Goal: Information Seeking & Learning: Find specific fact

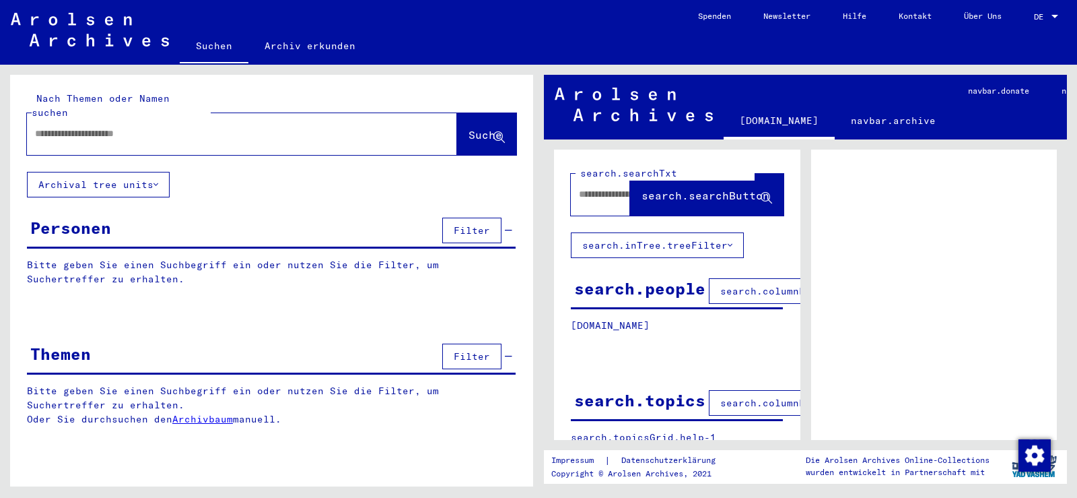
click at [75, 127] on input "text" at bounding box center [230, 134] width 390 height 14
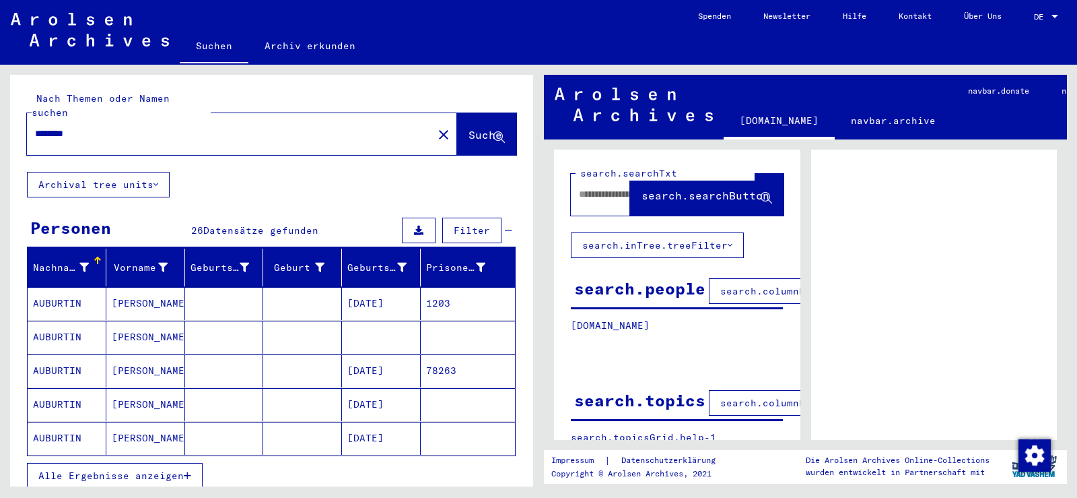
scroll to position [67, 0]
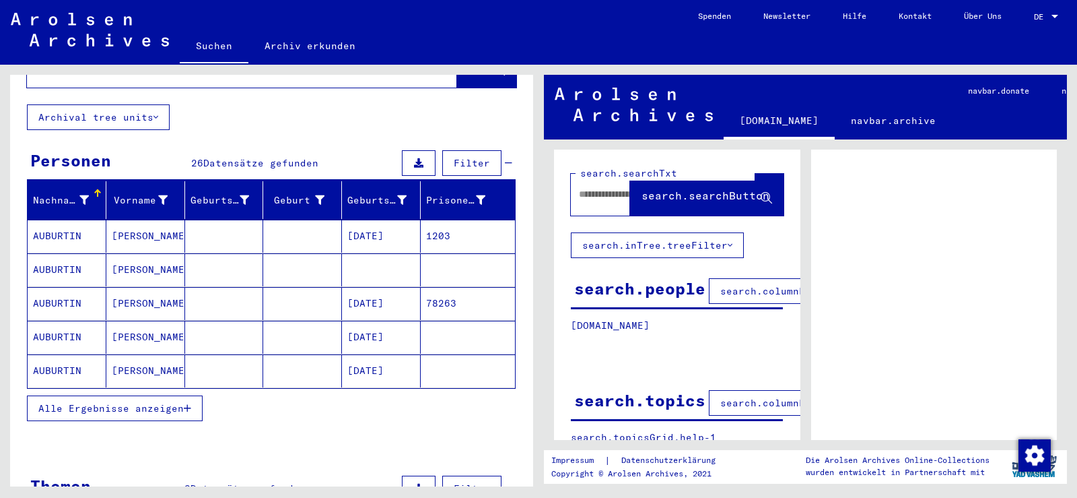
click at [135, 402] on span "Alle Ergebnisse anzeigen" at bounding box center [110, 408] width 145 height 12
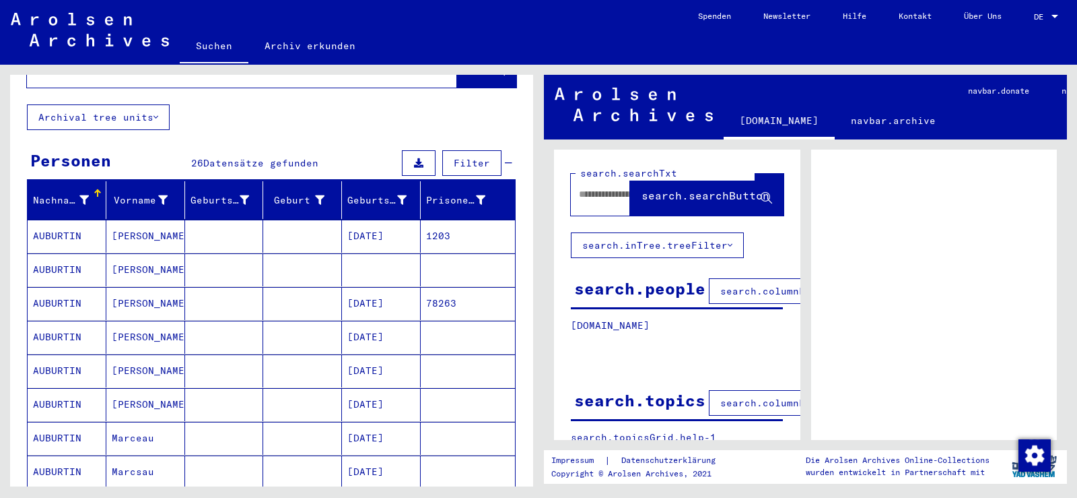
scroll to position [135, 0]
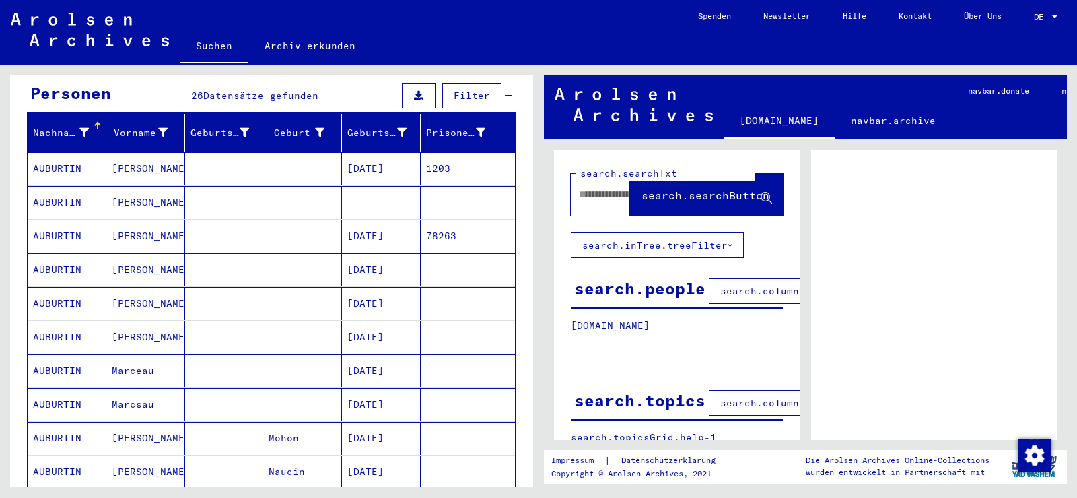
click at [58, 170] on mat-cell "AUBURTIN" at bounding box center [67, 168] width 79 height 33
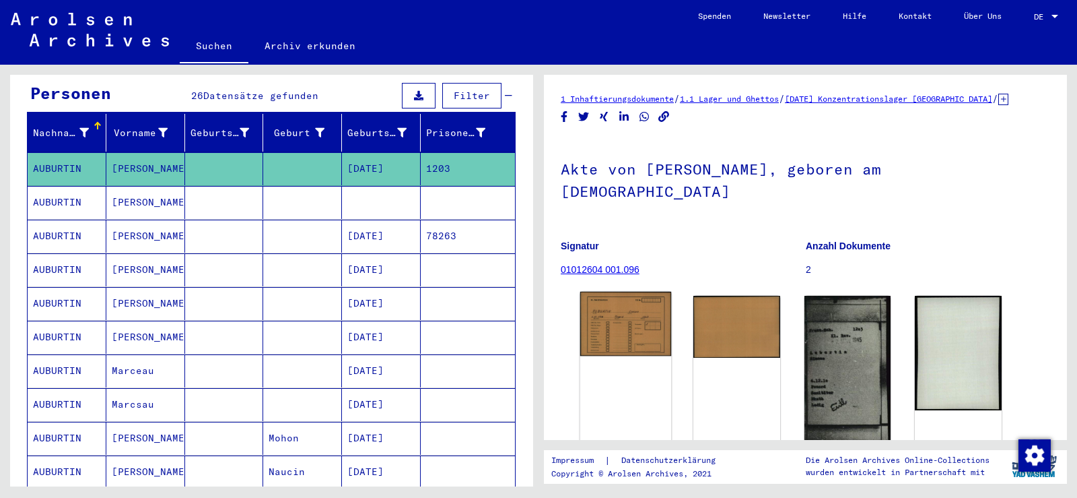
click at [607, 308] on img at bounding box center [625, 324] width 91 height 64
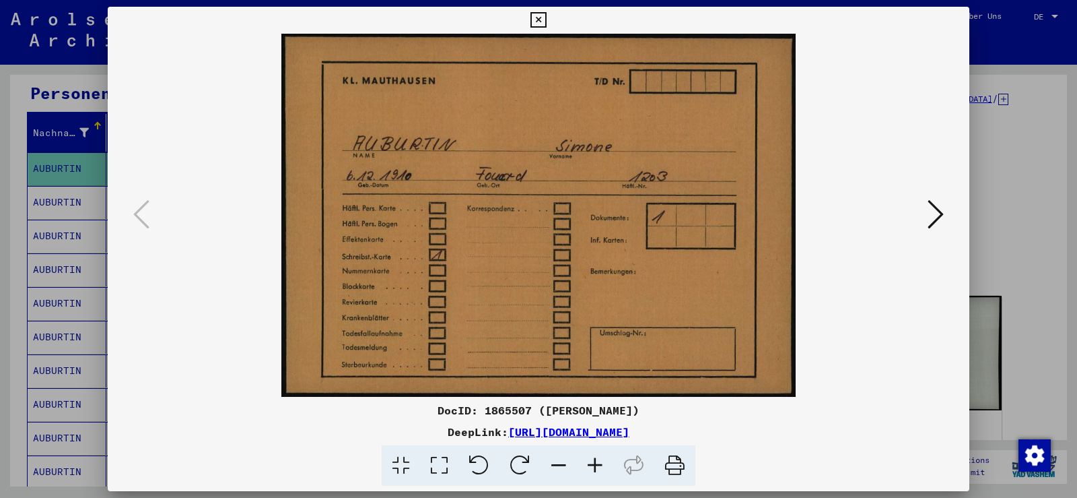
click at [937, 207] on icon at bounding box center [936, 214] width 16 height 32
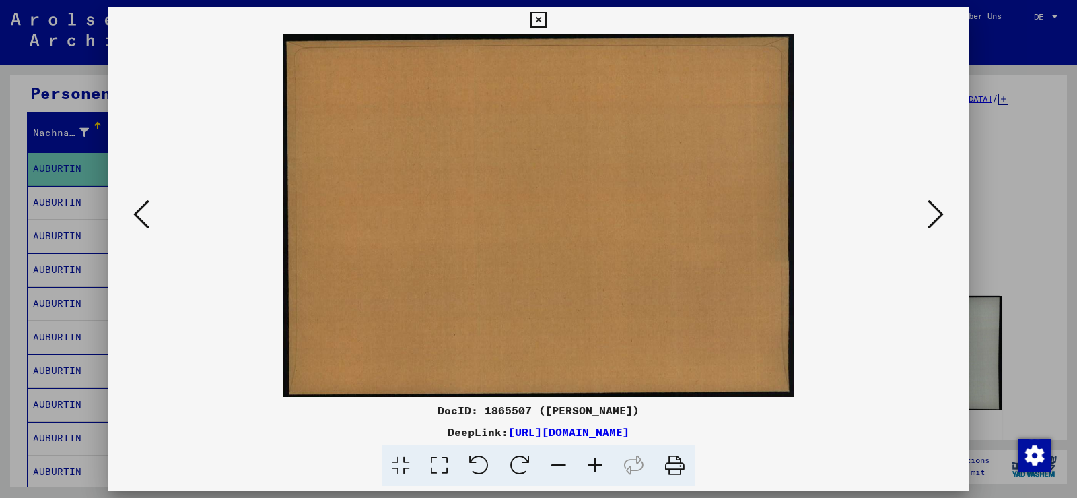
click at [937, 207] on icon at bounding box center [936, 214] width 16 height 32
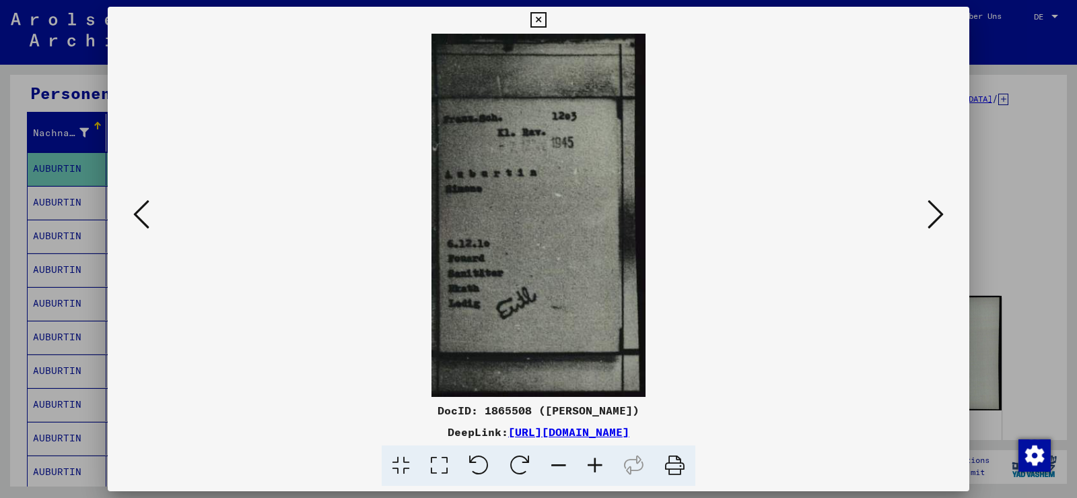
click at [939, 203] on icon at bounding box center [936, 214] width 16 height 32
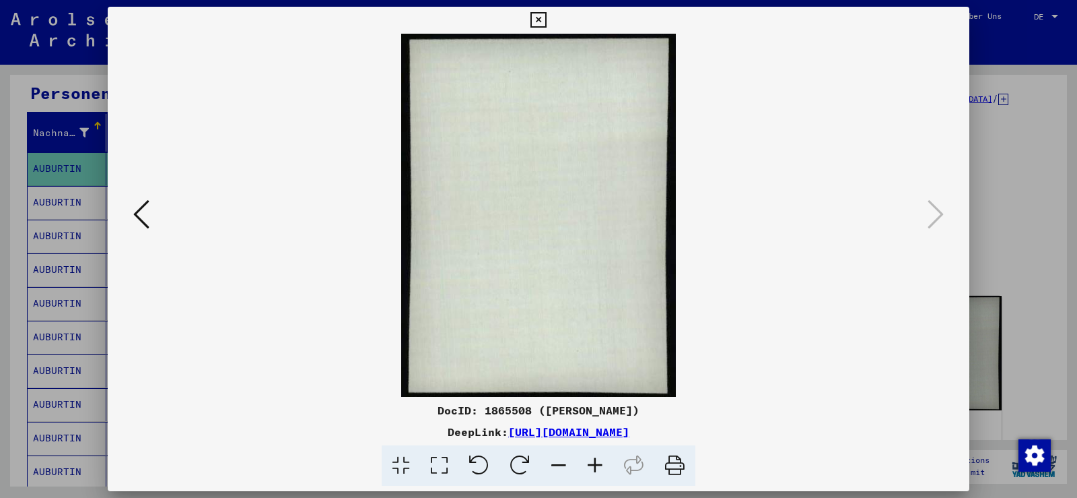
click at [540, 18] on icon at bounding box center [538, 20] width 15 height 16
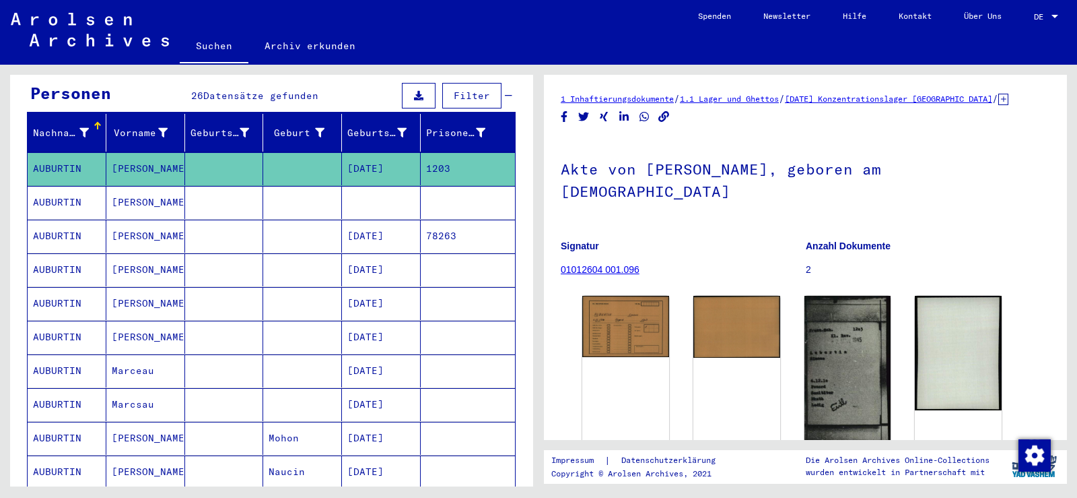
click at [69, 206] on mat-cell "AUBURTIN" at bounding box center [67, 202] width 79 height 33
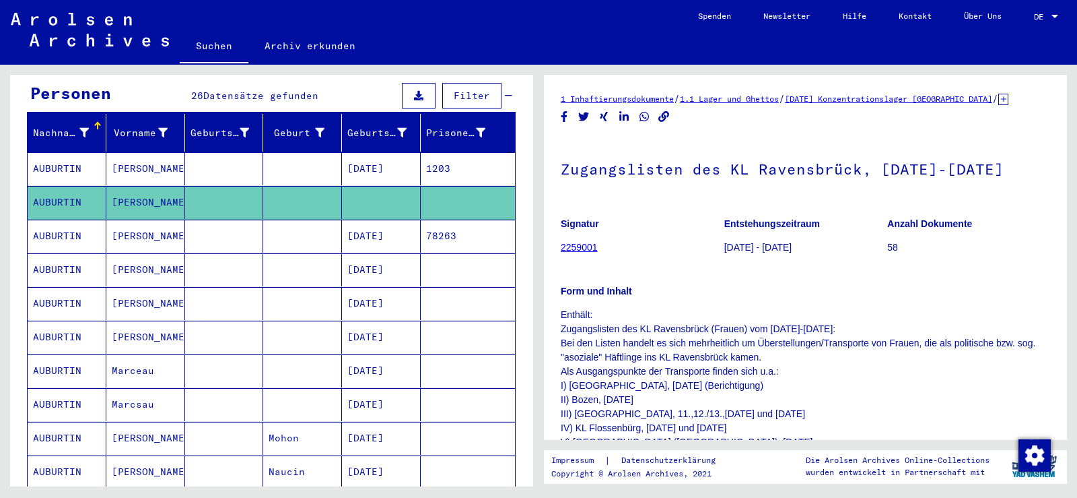
click at [81, 237] on mat-cell "AUBURTIN" at bounding box center [67, 235] width 79 height 33
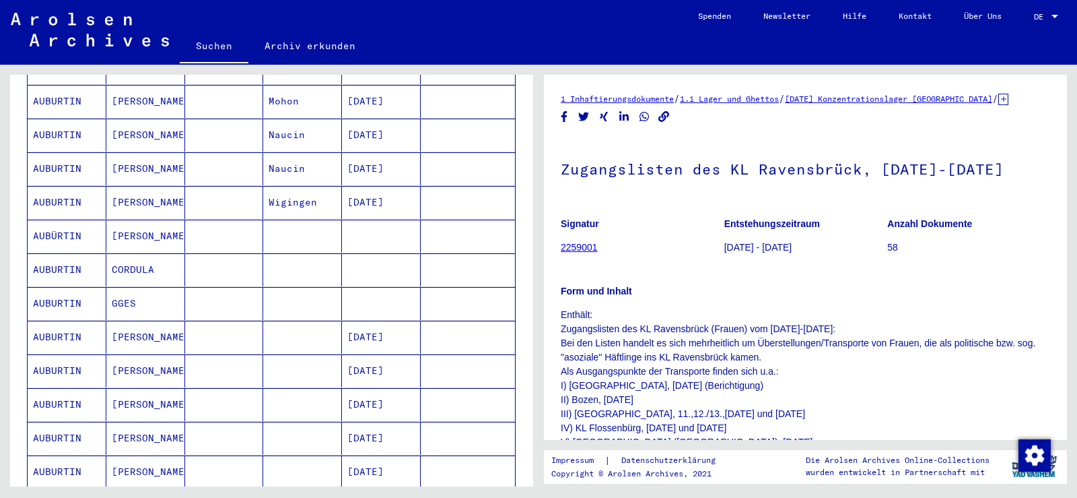
scroll to position [539, 0]
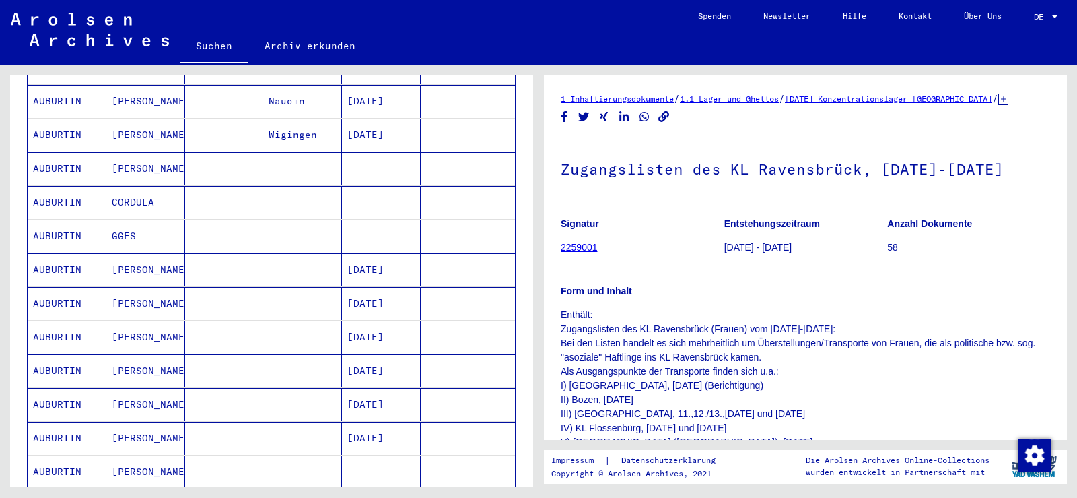
click at [69, 372] on mat-cell "AUBURTIN" at bounding box center [67, 370] width 79 height 33
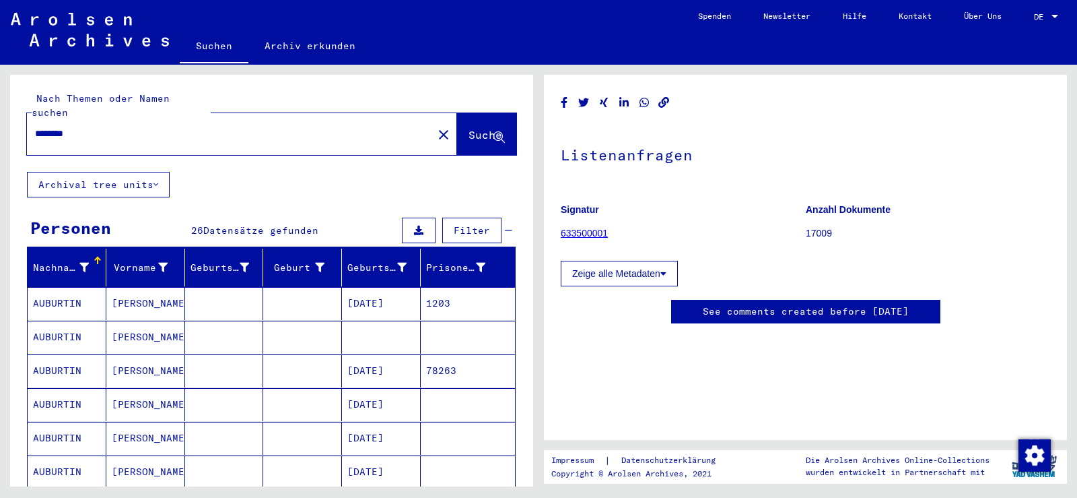
click at [108, 129] on input "********" at bounding box center [230, 134] width 390 height 14
drag, startPoint x: 108, startPoint y: 129, endPoint x: 29, endPoint y: 133, distance: 78.9
click at [29, 133] on div "********" at bounding box center [226, 133] width 398 height 30
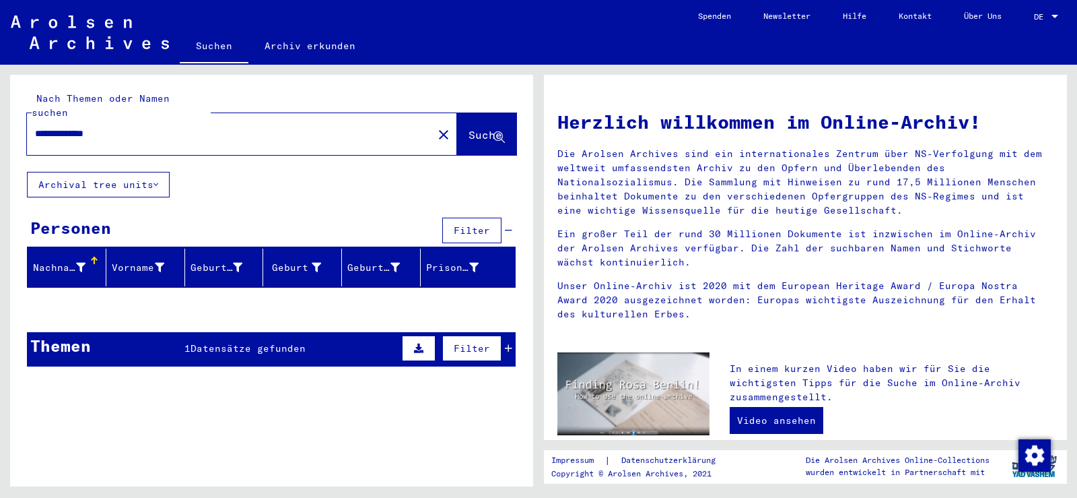
drag, startPoint x: 129, startPoint y: 135, endPoint x: 0, endPoint y: 122, distance: 129.9
click at [0, 122] on div "**********" at bounding box center [269, 275] width 539 height 421
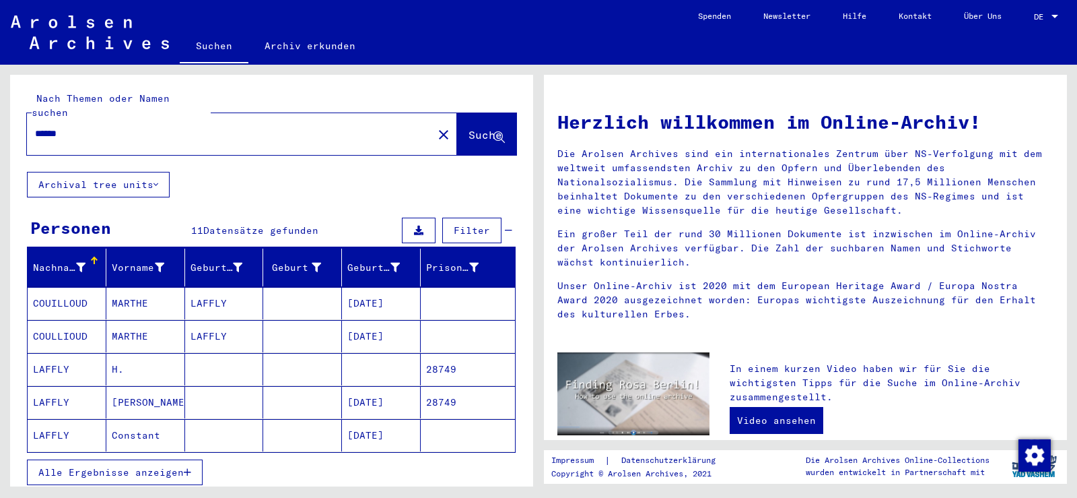
click at [164, 475] on span "Alle Ergebnisse anzeigen" at bounding box center [110, 472] width 145 height 12
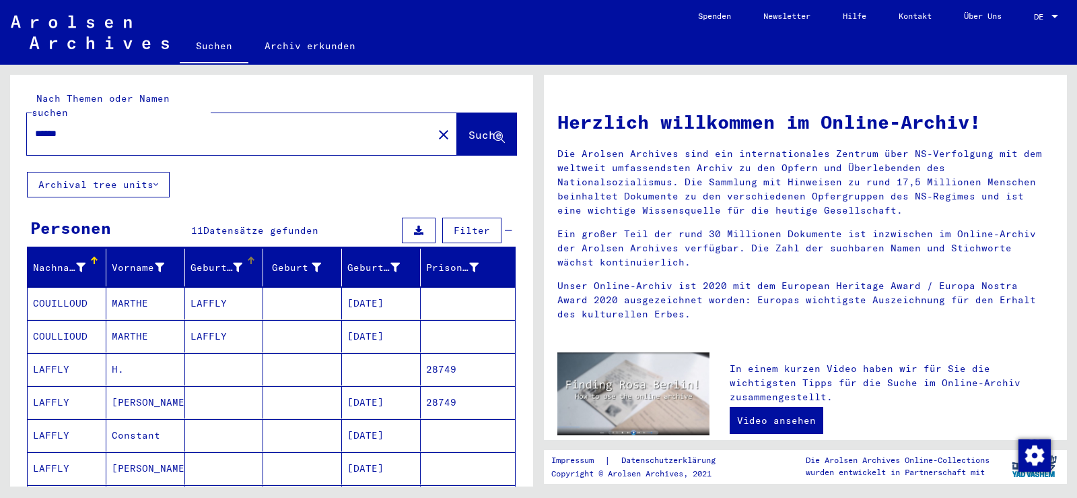
scroll to position [67, 0]
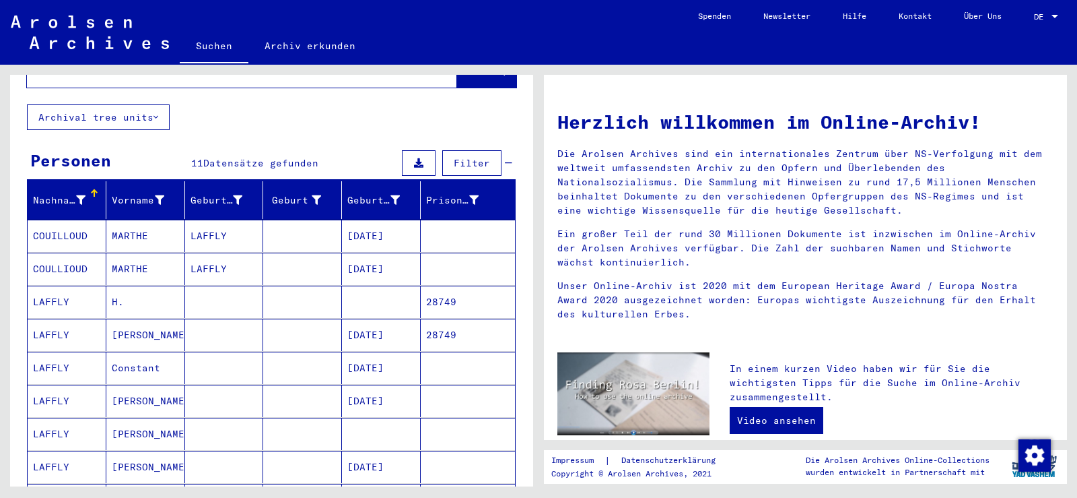
click at [61, 301] on mat-cell "LAFFLY" at bounding box center [67, 301] width 79 height 32
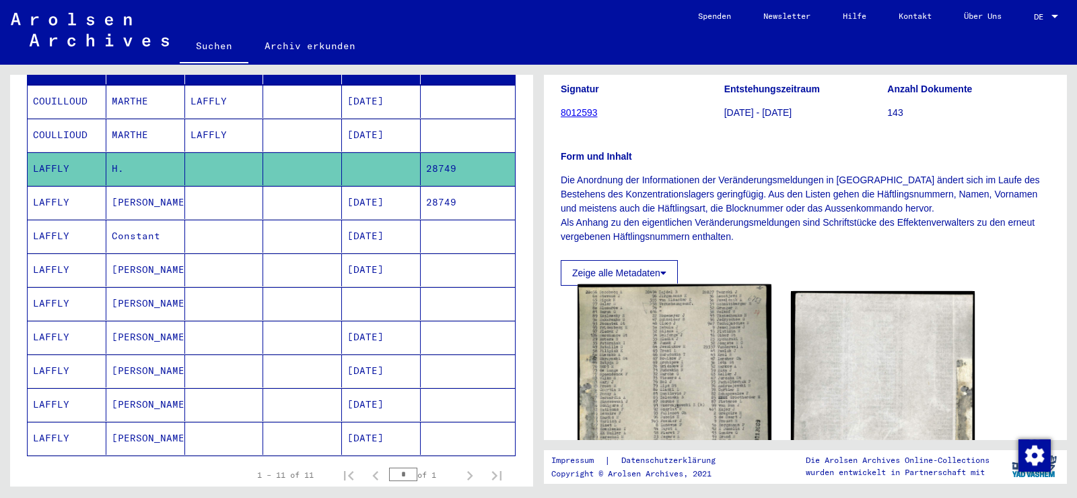
click at [661, 351] on img at bounding box center [674, 423] width 193 height 278
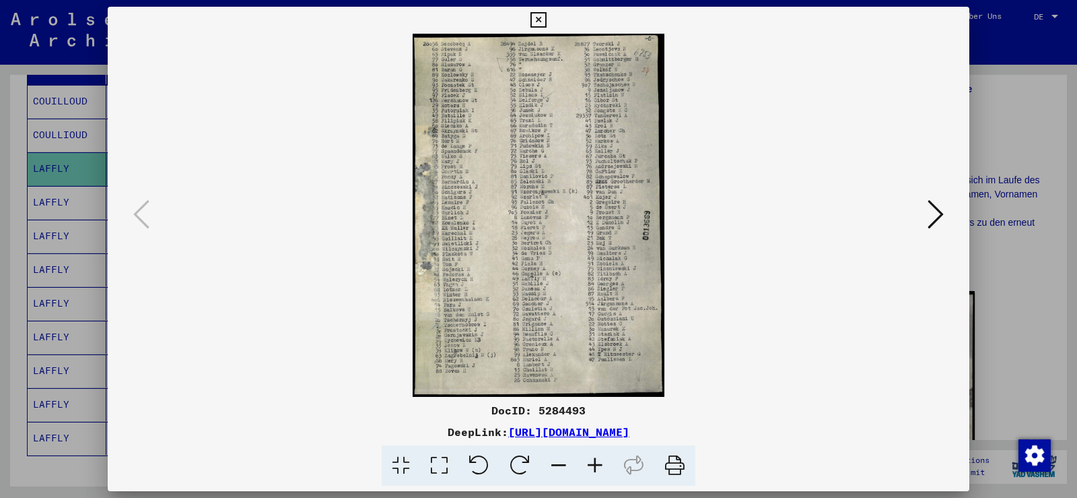
click at [601, 459] on icon at bounding box center [595, 465] width 36 height 41
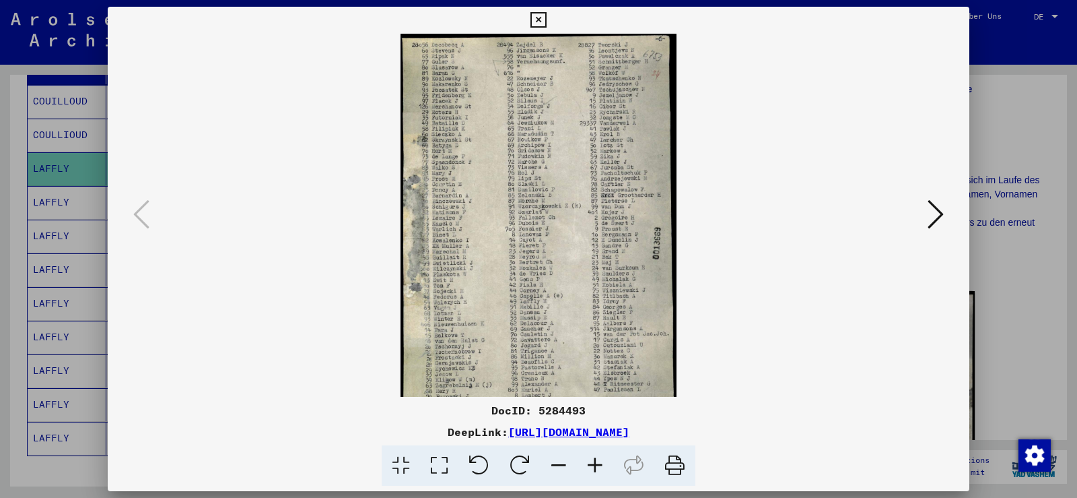
click at [601, 459] on icon at bounding box center [595, 465] width 36 height 41
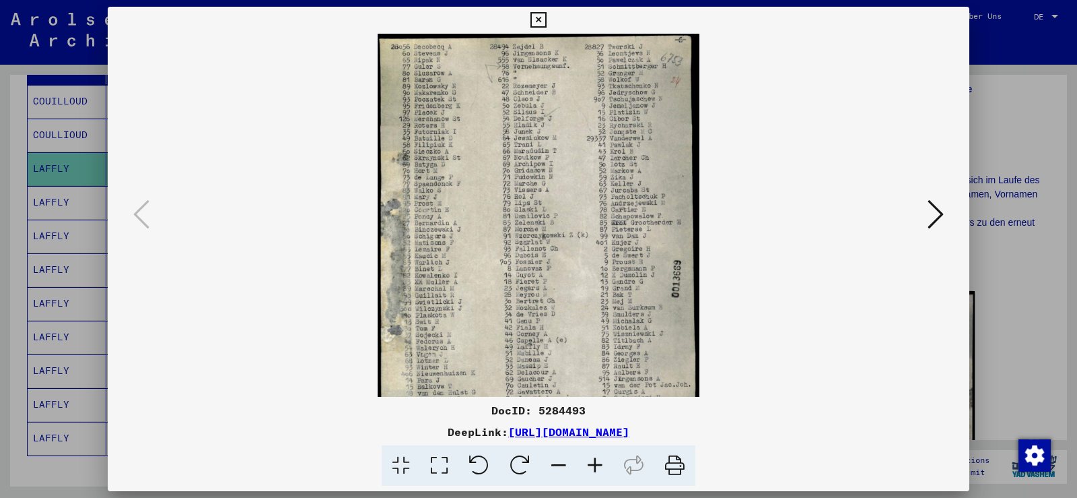
click at [601, 459] on icon at bounding box center [595, 465] width 36 height 41
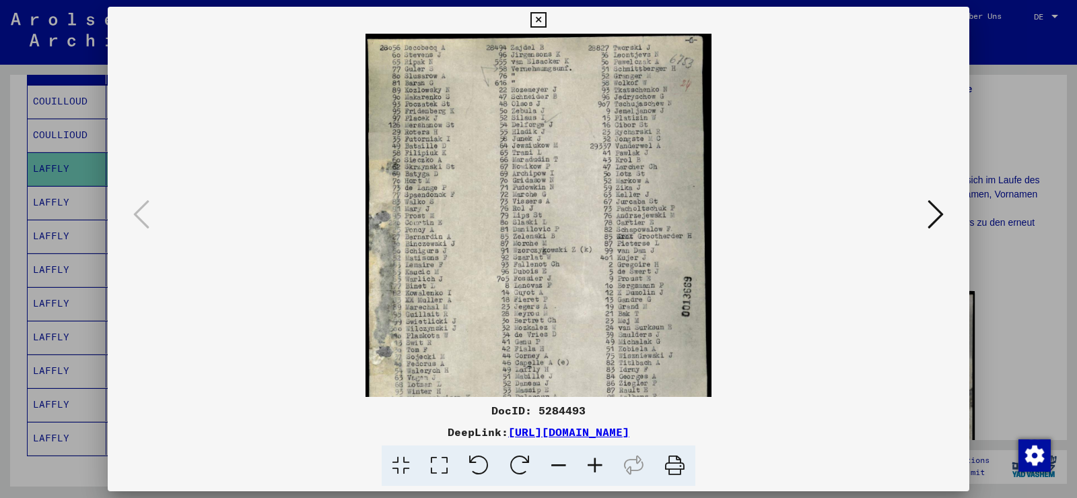
click at [601, 459] on icon at bounding box center [595, 465] width 36 height 41
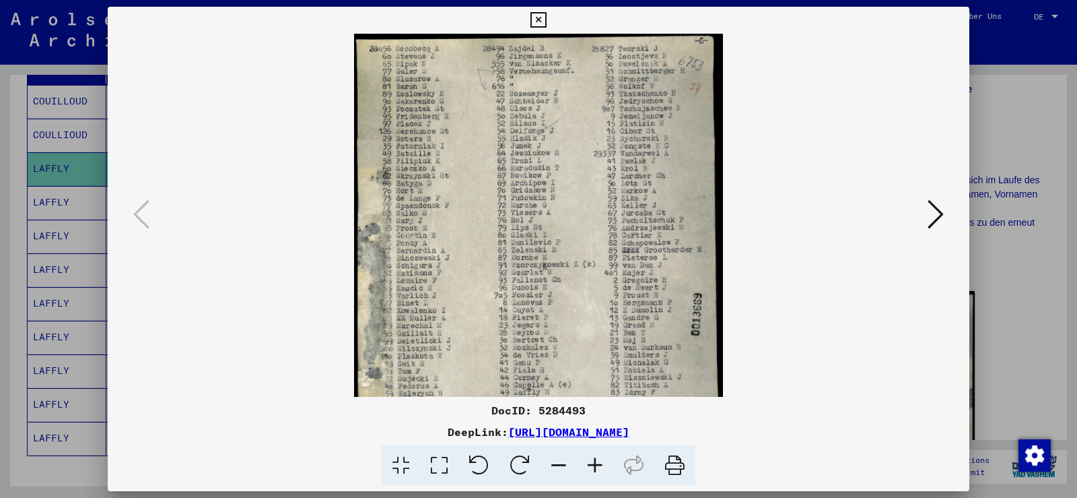
click at [601, 459] on icon at bounding box center [595, 465] width 36 height 41
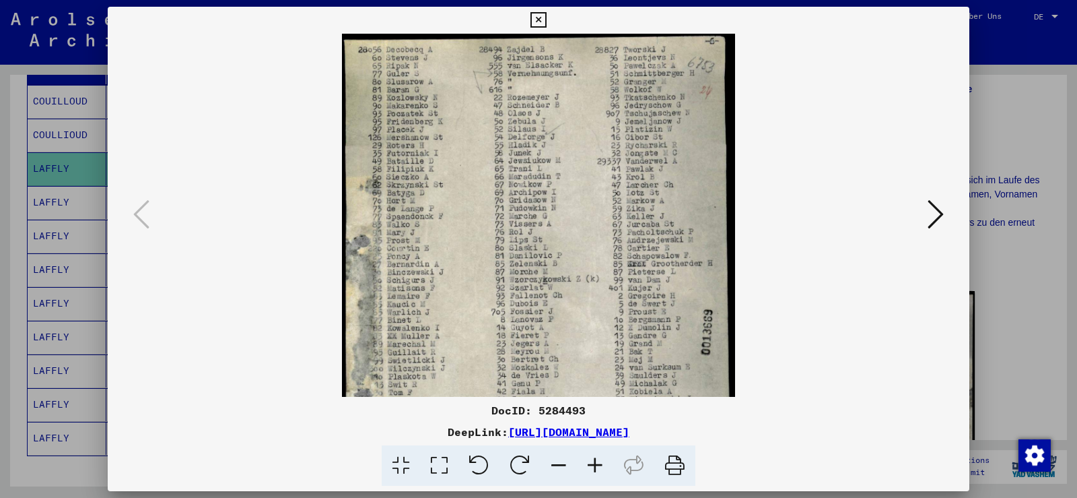
click at [601, 459] on icon at bounding box center [595, 465] width 36 height 41
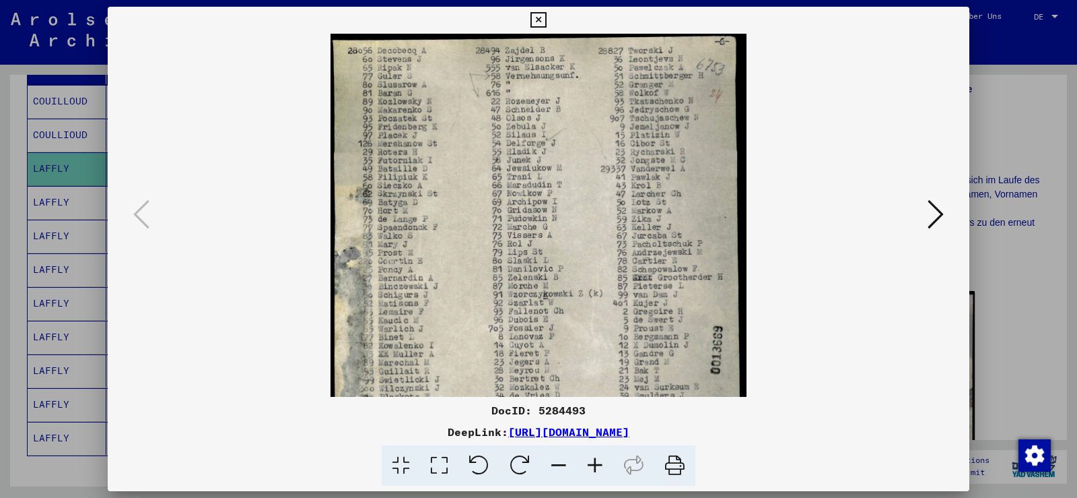
click at [601, 459] on icon at bounding box center [595, 465] width 36 height 41
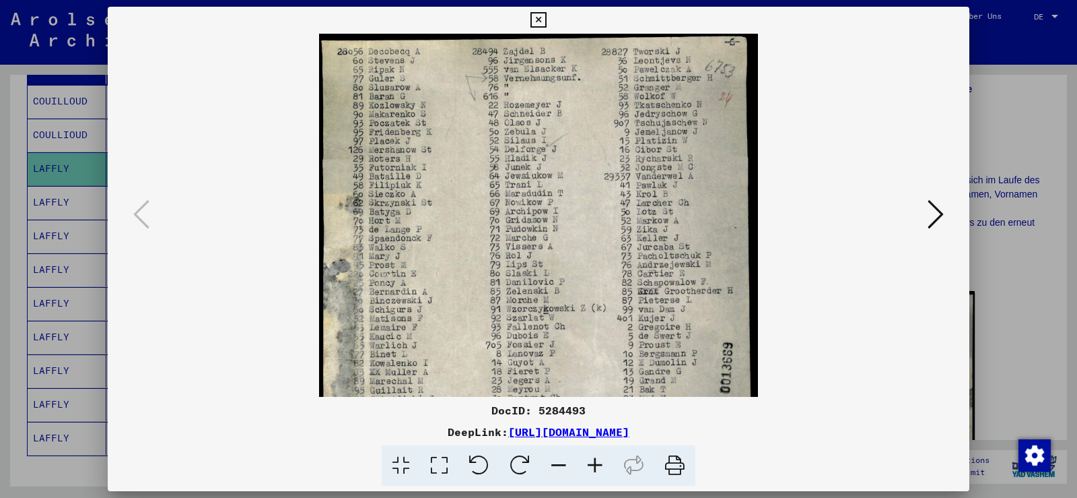
click at [601, 459] on icon at bounding box center [595, 465] width 36 height 41
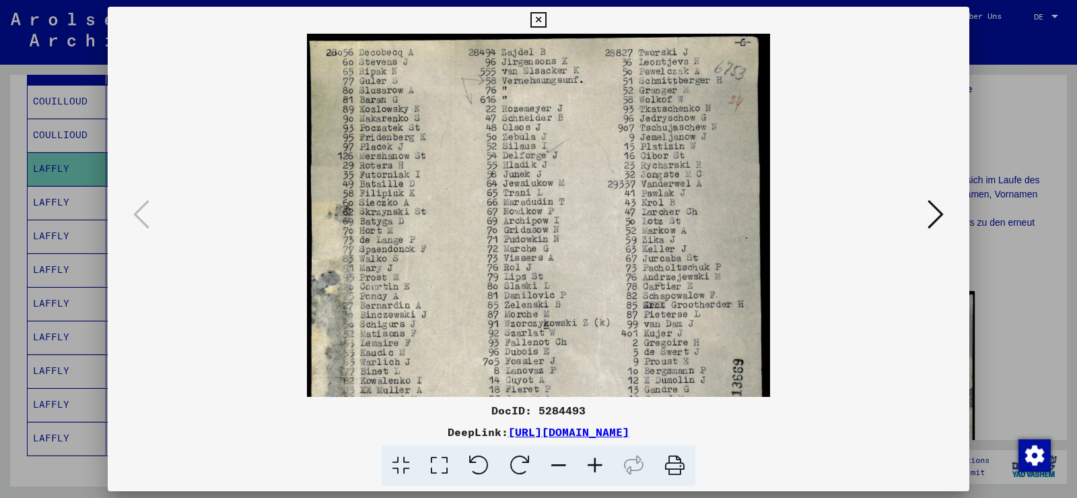
click at [534, 15] on icon at bounding box center [538, 20] width 15 height 16
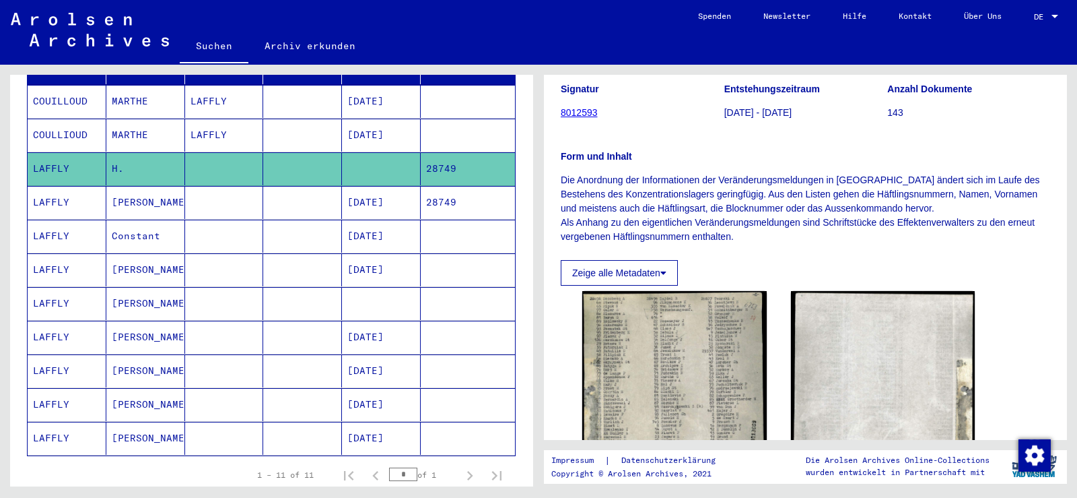
click at [59, 200] on mat-cell "LAFFLY" at bounding box center [67, 202] width 79 height 33
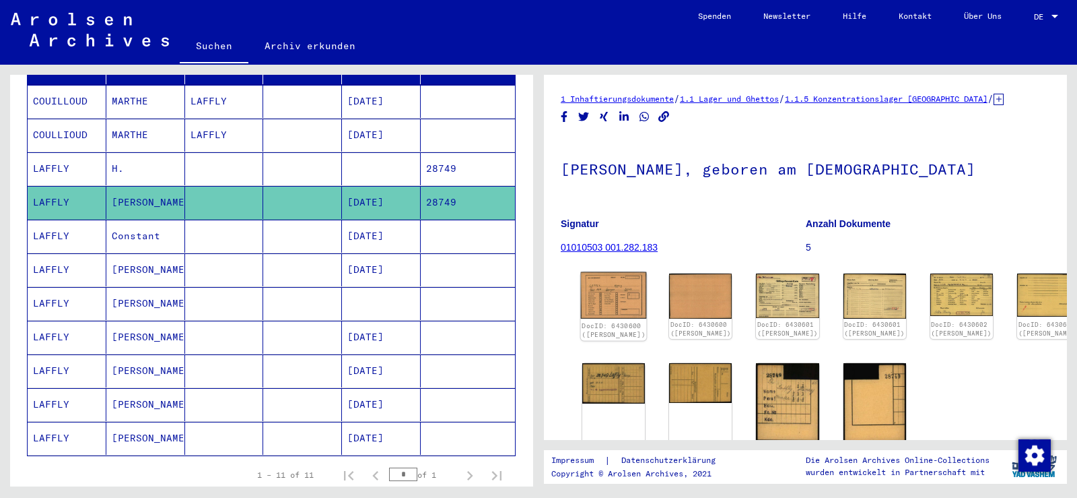
click at [615, 287] on img at bounding box center [614, 295] width 66 height 47
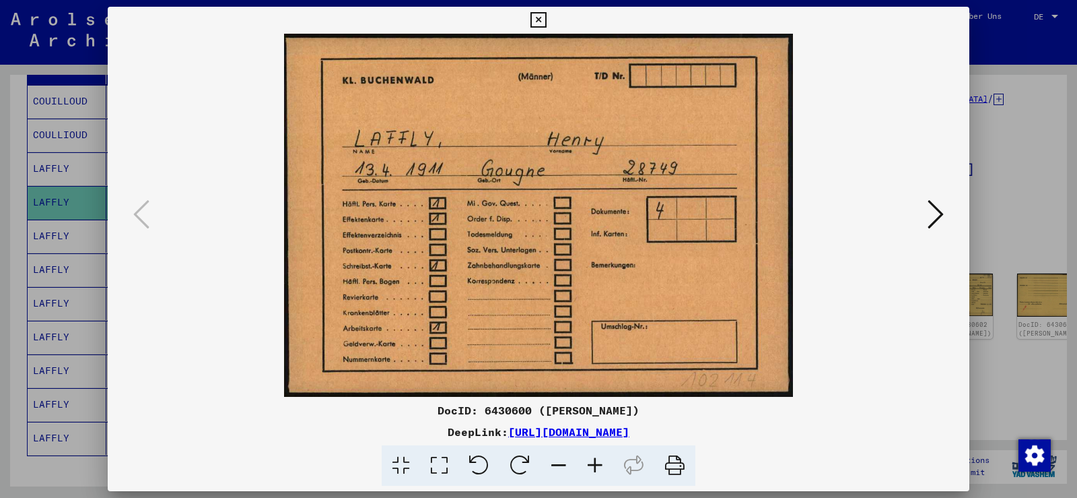
click at [936, 215] on icon at bounding box center [936, 214] width 16 height 32
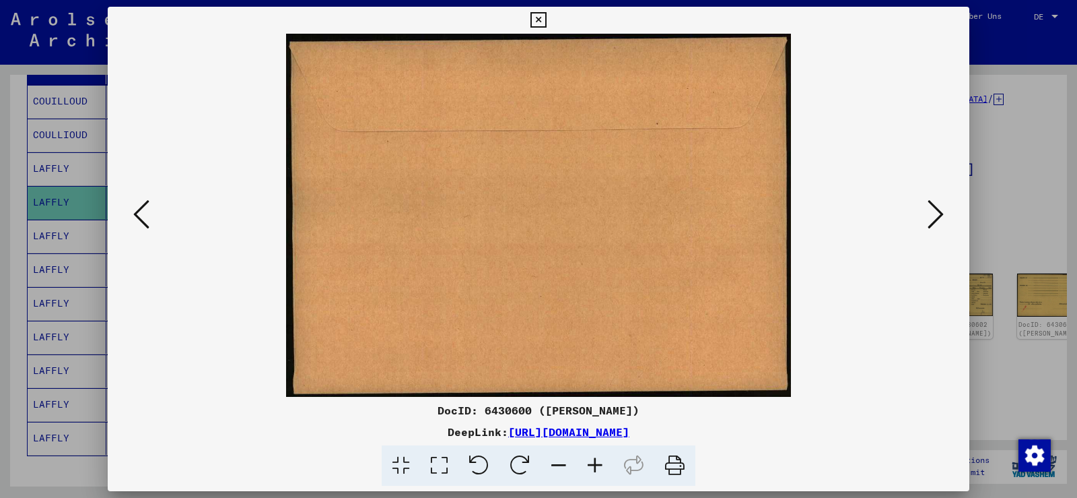
click at [936, 215] on icon at bounding box center [936, 214] width 16 height 32
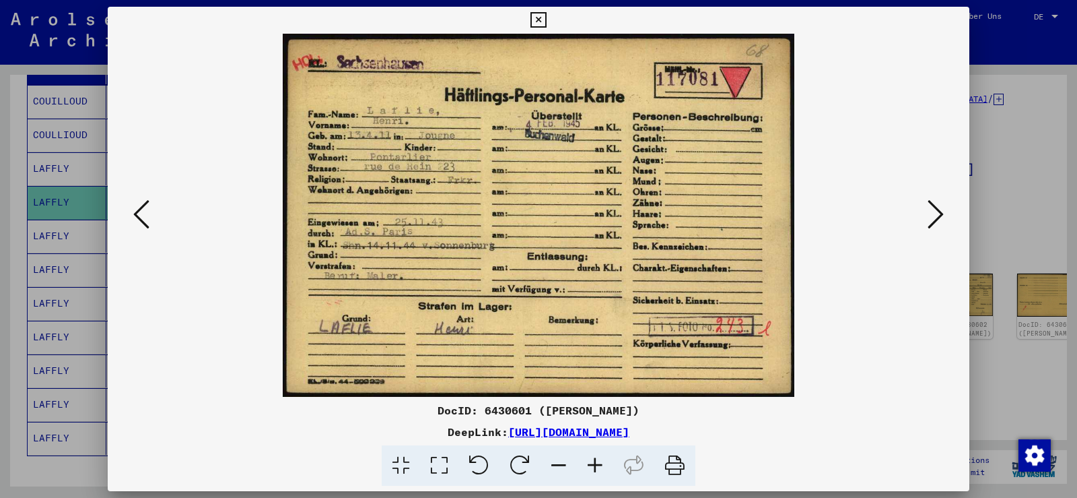
click at [595, 465] on icon at bounding box center [595, 465] width 36 height 41
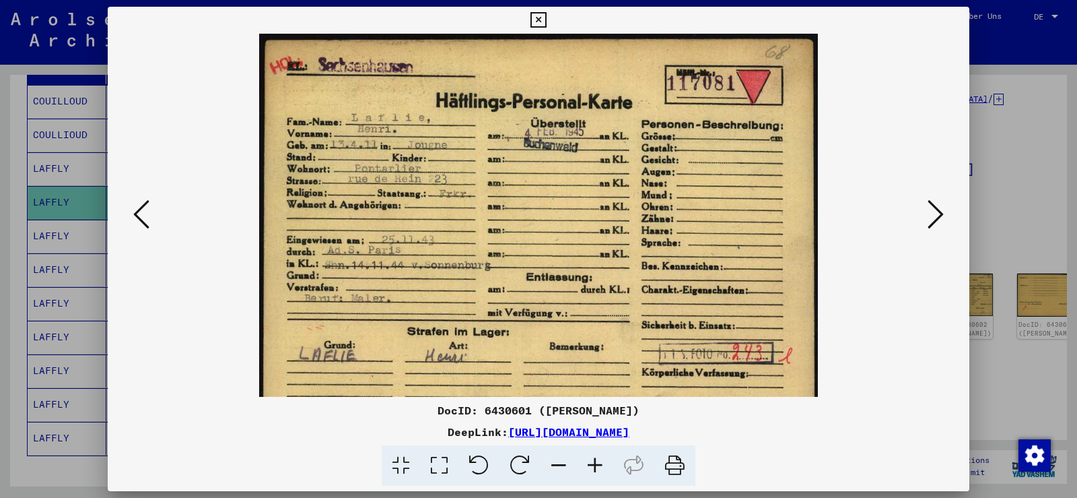
click at [595, 465] on icon at bounding box center [595, 465] width 36 height 41
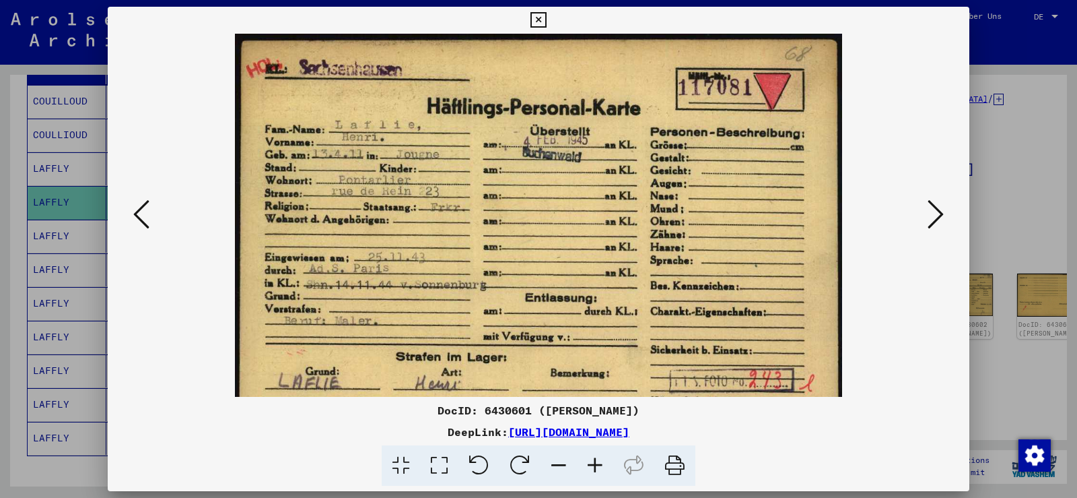
click at [595, 465] on icon at bounding box center [595, 465] width 36 height 41
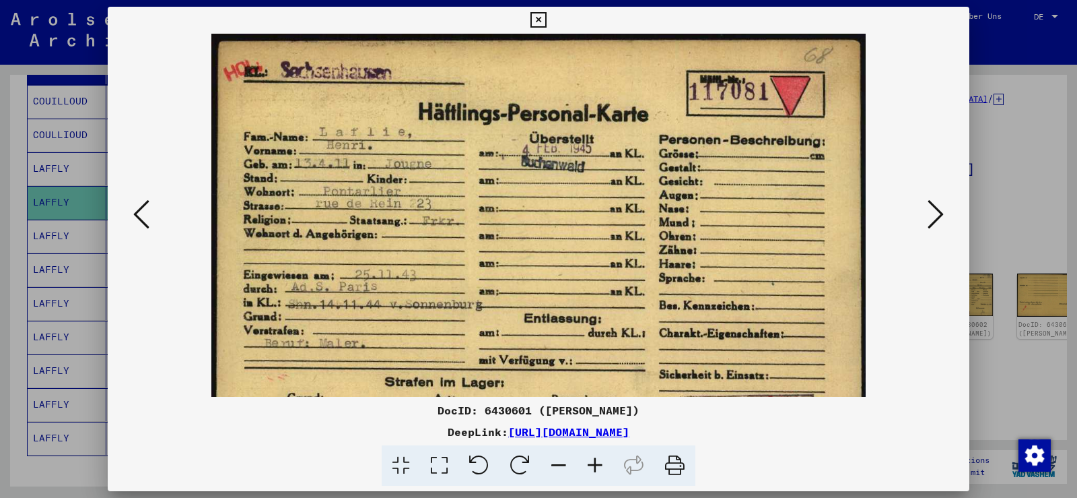
click at [595, 465] on icon at bounding box center [595, 465] width 36 height 41
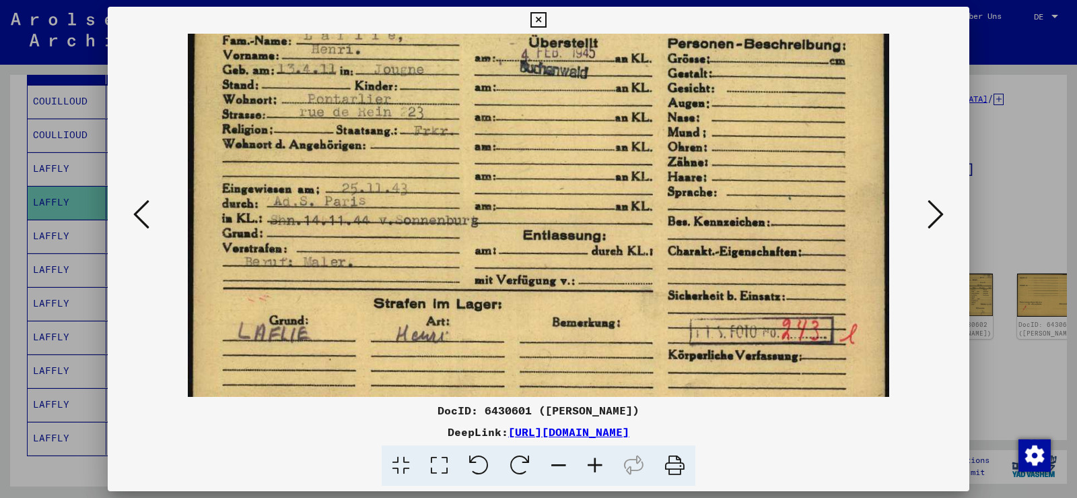
scroll to position [135, 0]
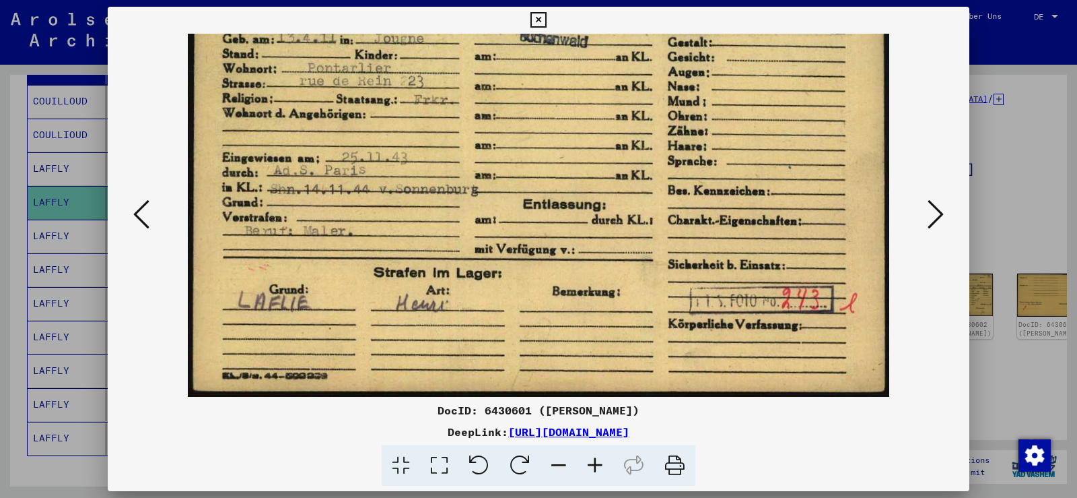
drag, startPoint x: 554, startPoint y: 263, endPoint x: 558, endPoint y: 123, distance: 139.4
click at [558, 123] on img at bounding box center [539, 148] width 702 height 498
click at [937, 207] on icon at bounding box center [936, 214] width 16 height 32
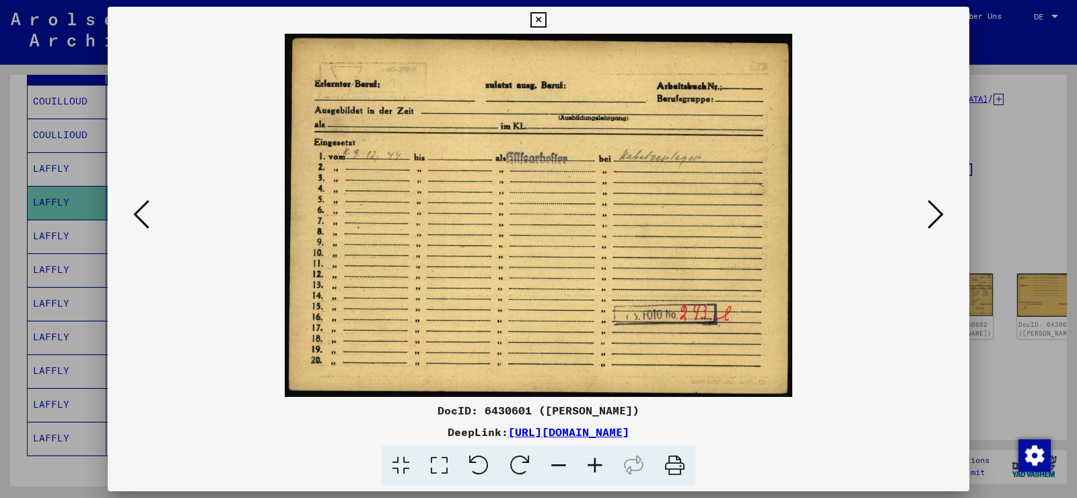
click at [937, 207] on icon at bounding box center [936, 214] width 16 height 32
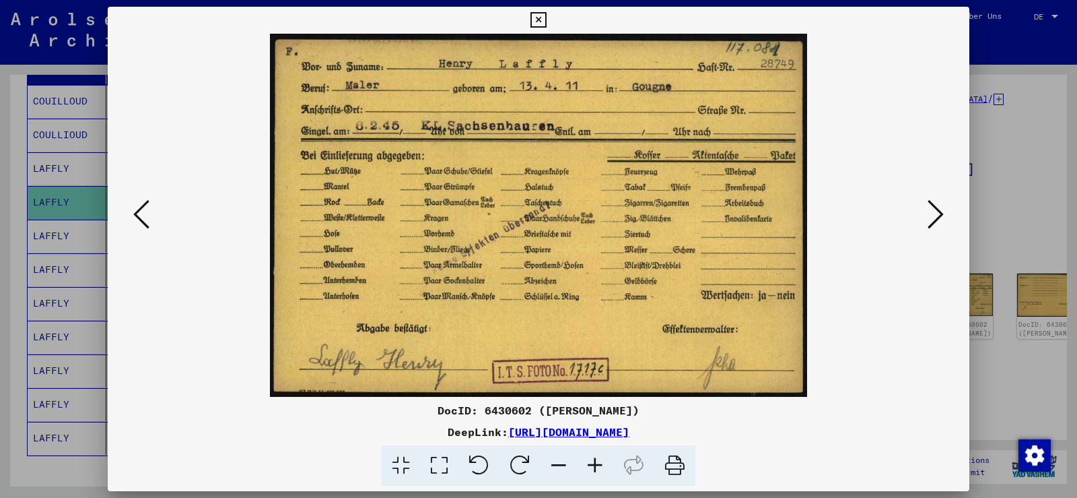
click at [932, 207] on icon at bounding box center [936, 214] width 16 height 32
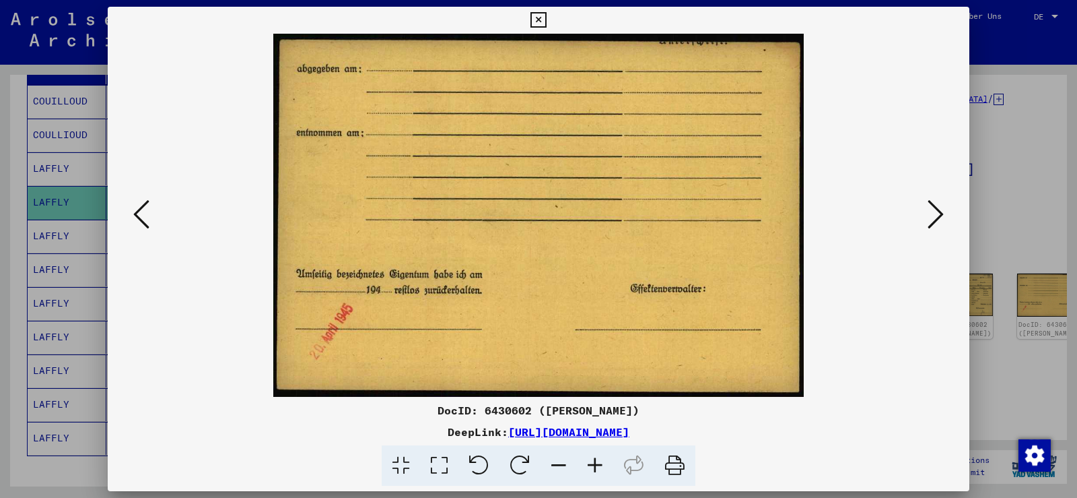
click at [932, 207] on icon at bounding box center [936, 214] width 16 height 32
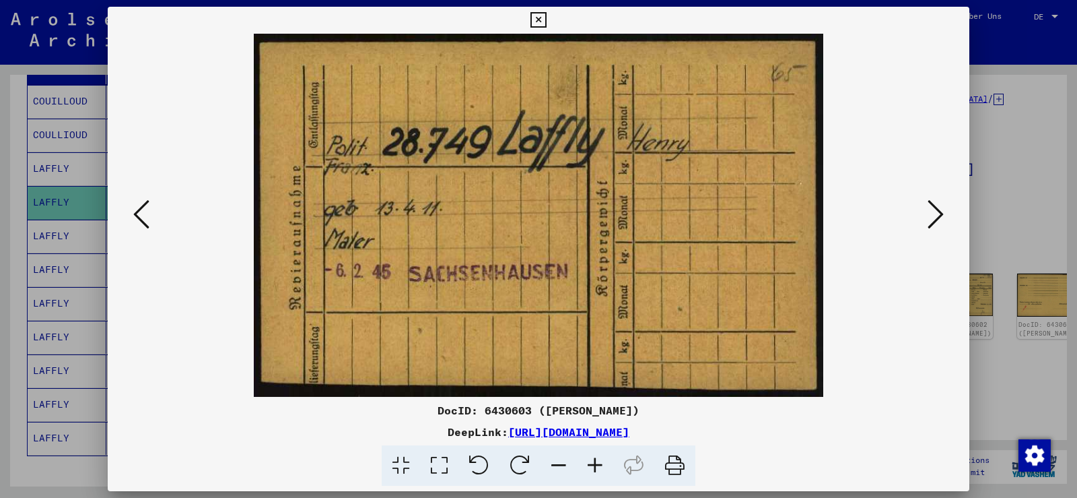
click at [932, 207] on icon at bounding box center [936, 214] width 16 height 32
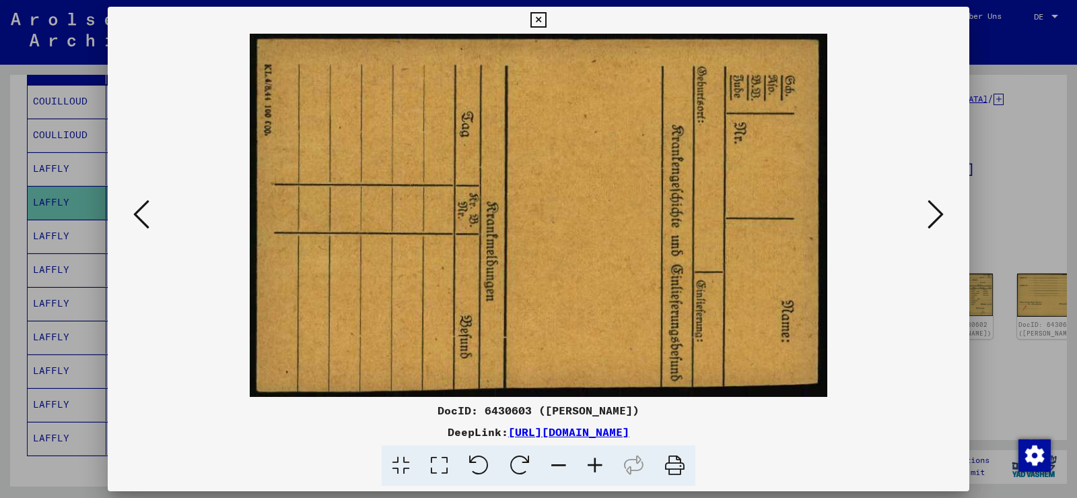
click at [932, 207] on icon at bounding box center [936, 214] width 16 height 32
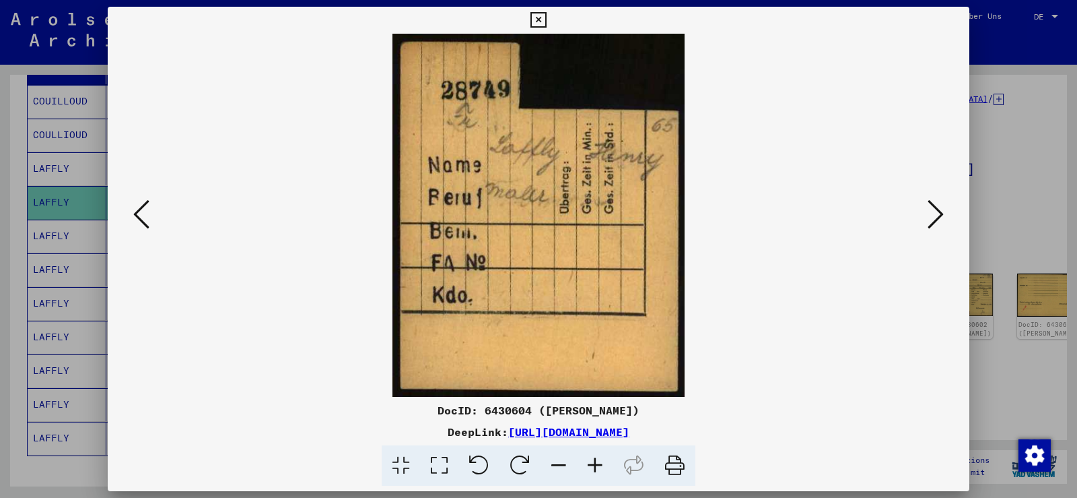
click at [932, 207] on icon at bounding box center [936, 214] width 16 height 32
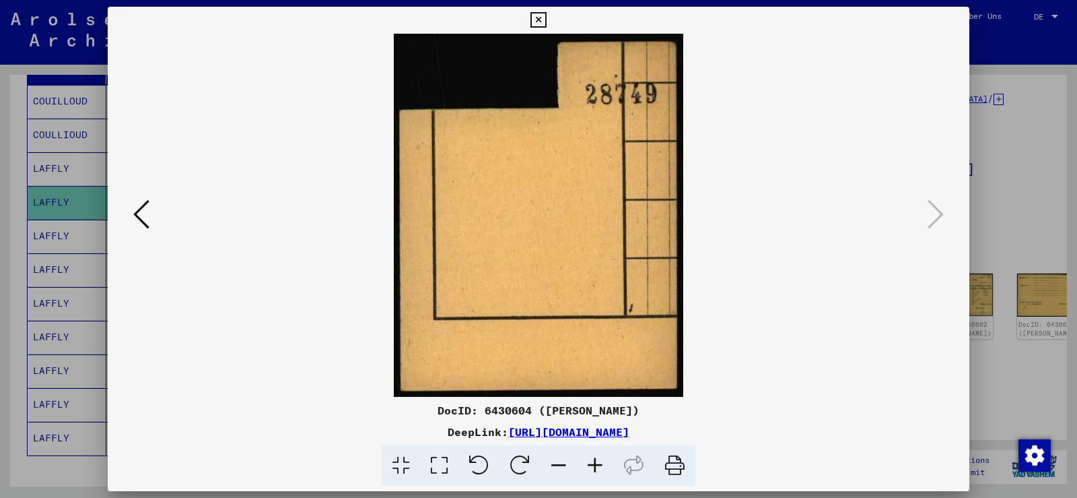
click at [531, 20] on icon at bounding box center [538, 20] width 15 height 16
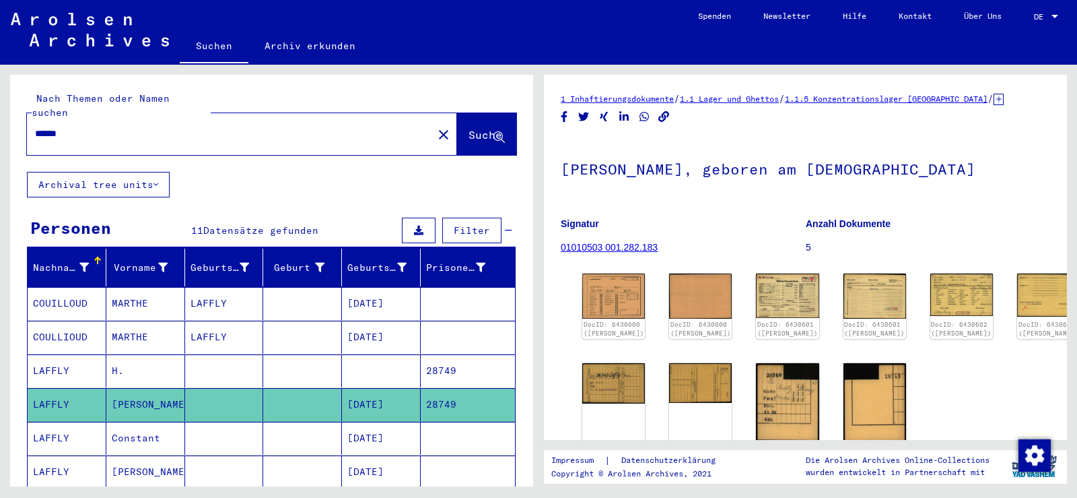
drag, startPoint x: 103, startPoint y: 133, endPoint x: 2, endPoint y: 119, distance: 102.0
click at [2, 119] on div "Nach Themen oder Namen suchen ****** close Suche Archival tree units Personen 1…" at bounding box center [269, 275] width 539 height 421
type input "**********"
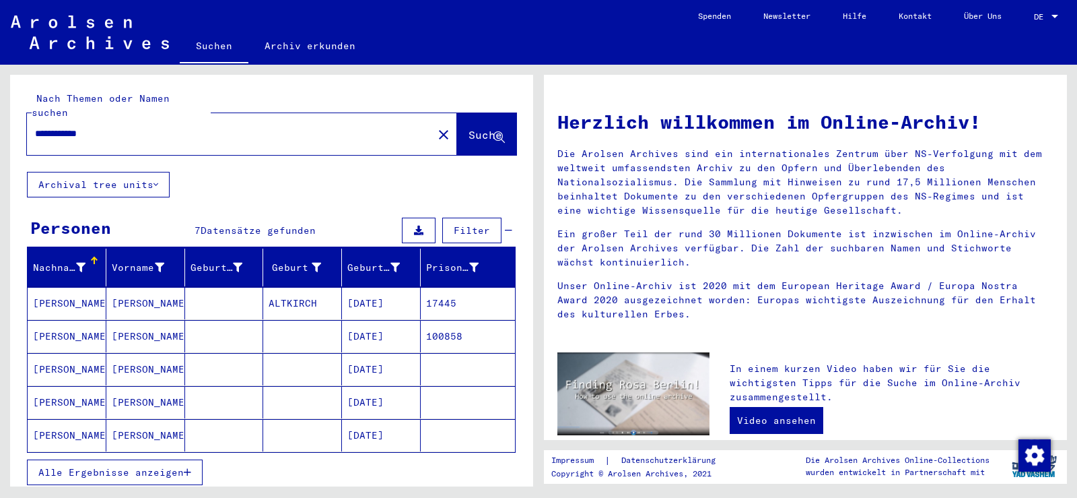
scroll to position [67, 0]
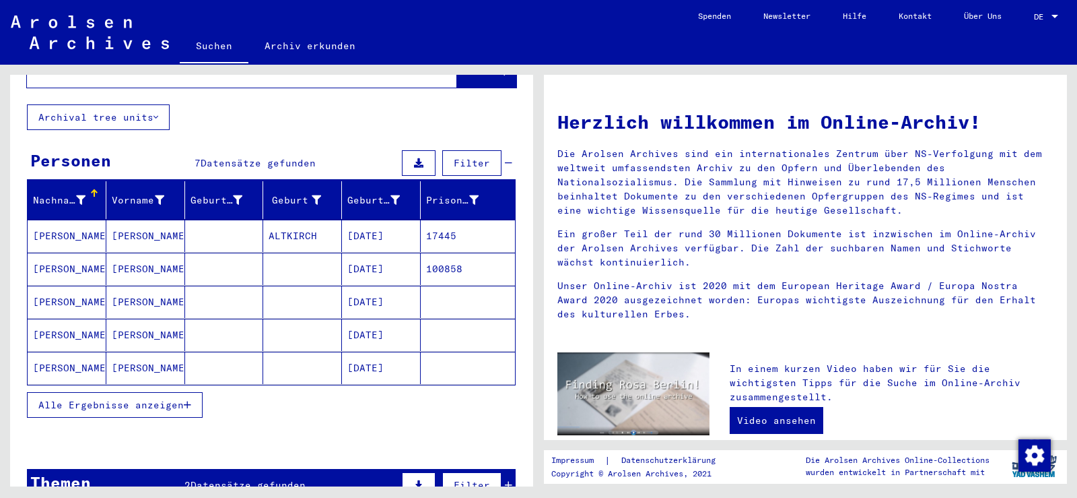
click at [59, 235] on mat-cell "[PERSON_NAME]" at bounding box center [67, 235] width 79 height 32
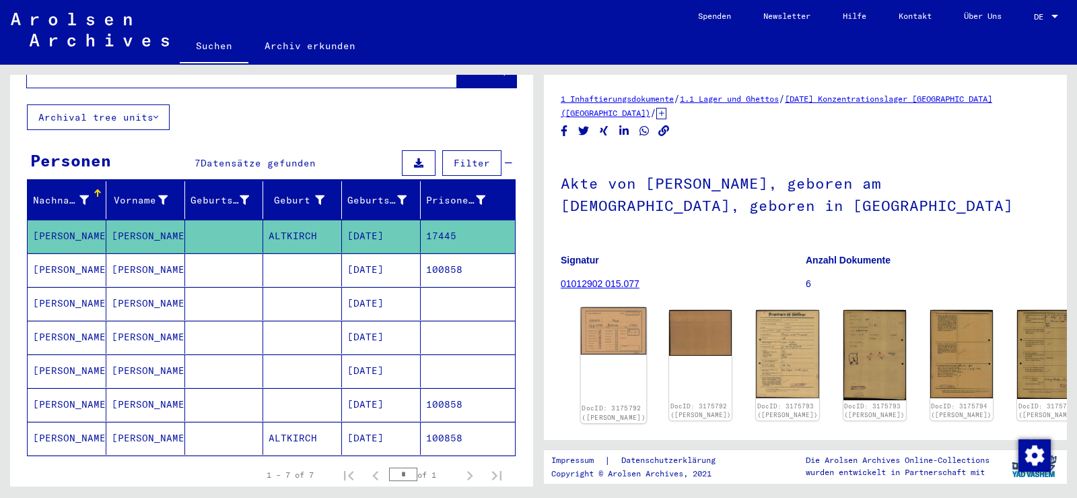
click at [610, 323] on img at bounding box center [614, 330] width 66 height 47
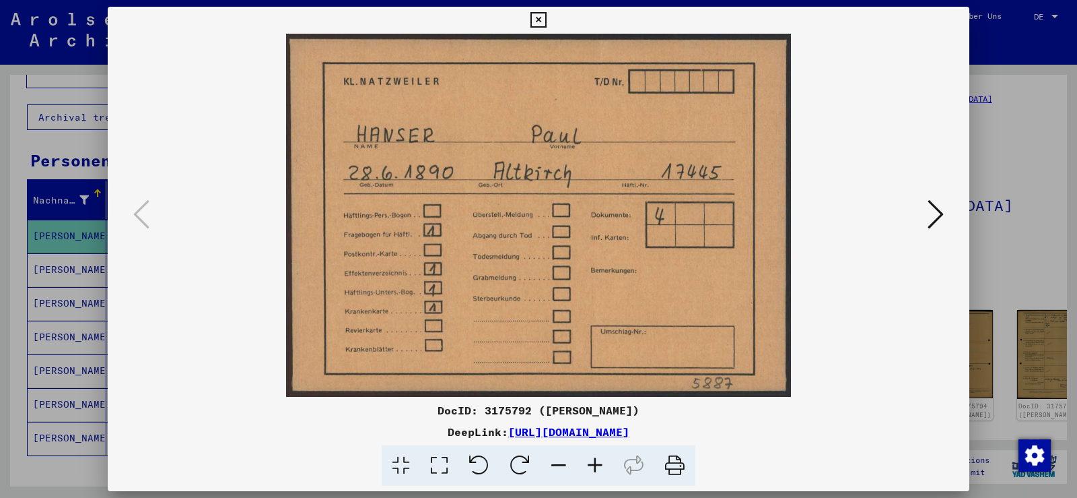
click at [943, 209] on icon at bounding box center [936, 214] width 16 height 32
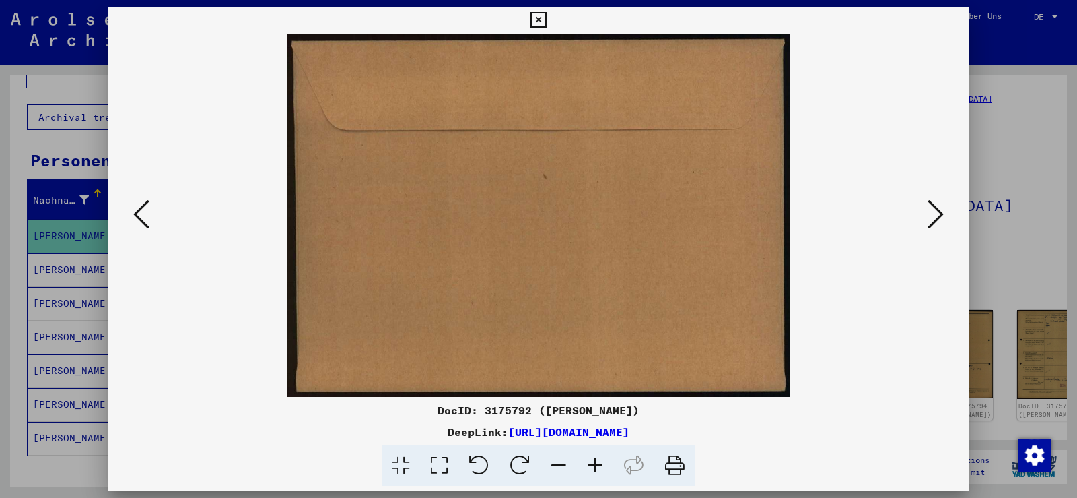
click at [943, 209] on icon at bounding box center [936, 214] width 16 height 32
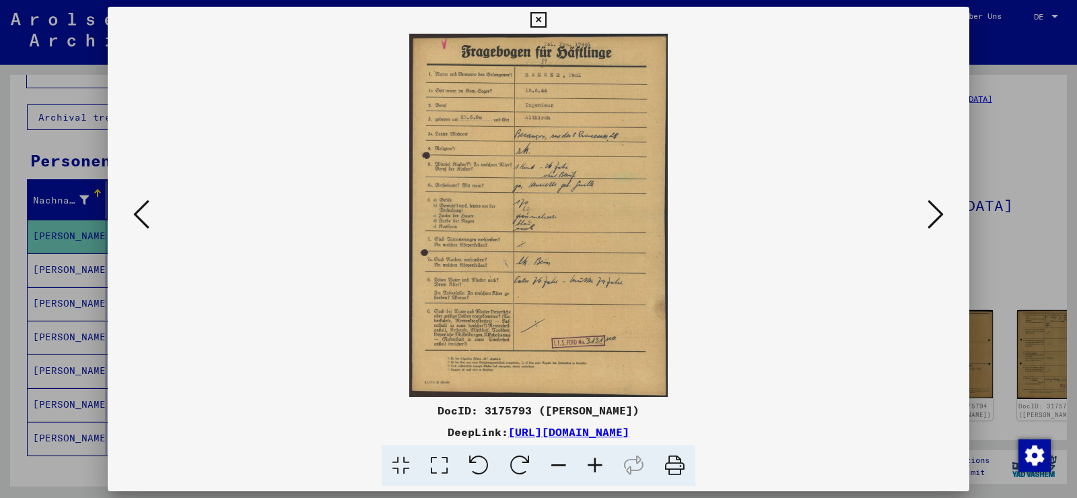
click at [601, 463] on icon at bounding box center [595, 465] width 36 height 41
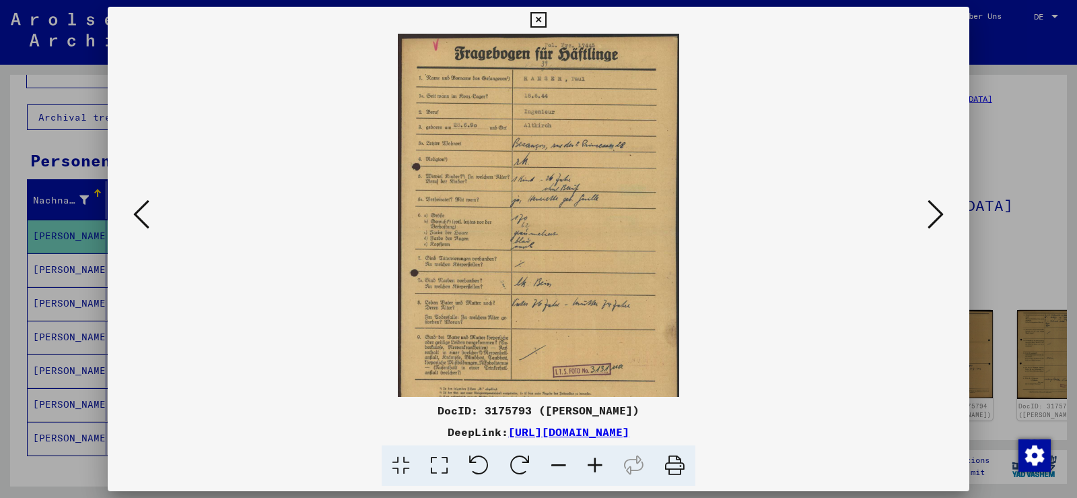
click at [600, 463] on icon at bounding box center [595, 465] width 36 height 41
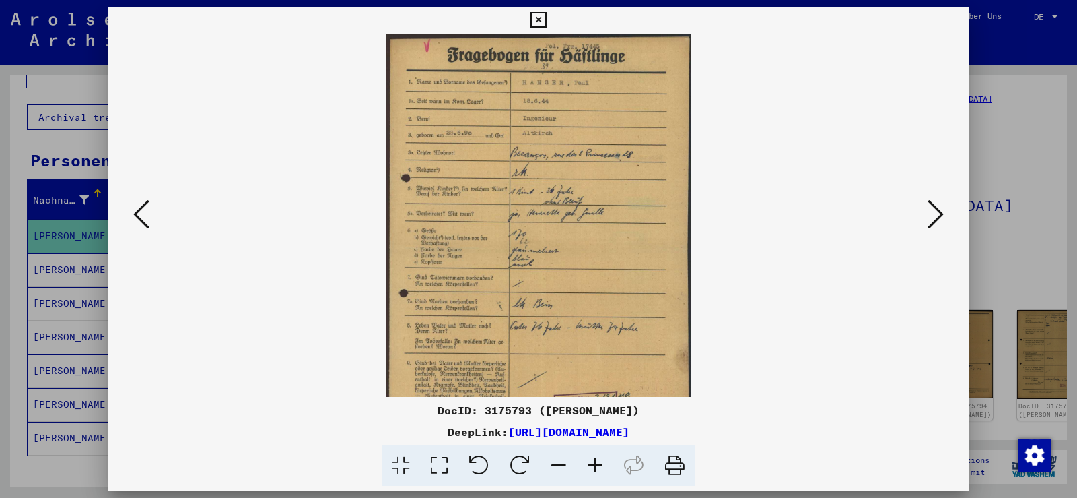
click at [600, 463] on icon at bounding box center [595, 465] width 36 height 41
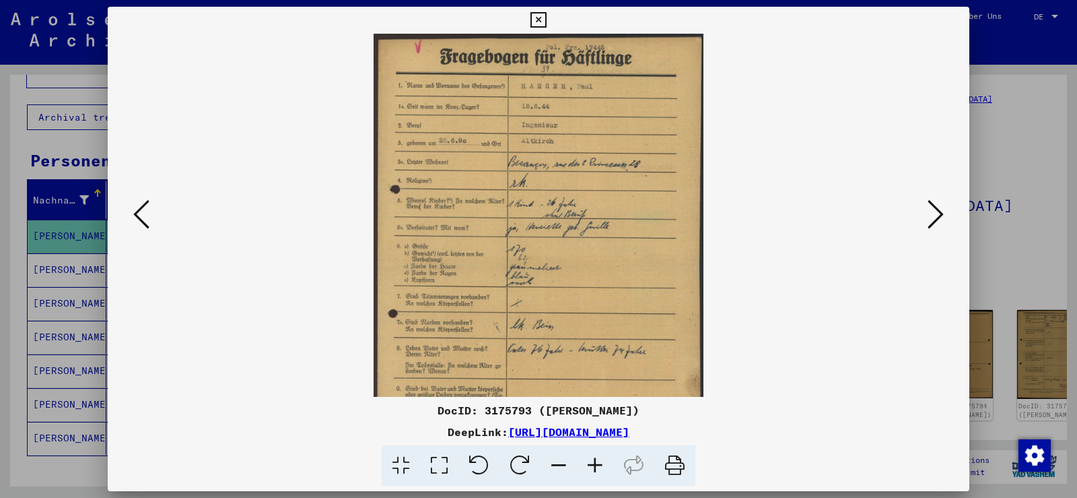
click at [600, 463] on icon at bounding box center [595, 465] width 36 height 41
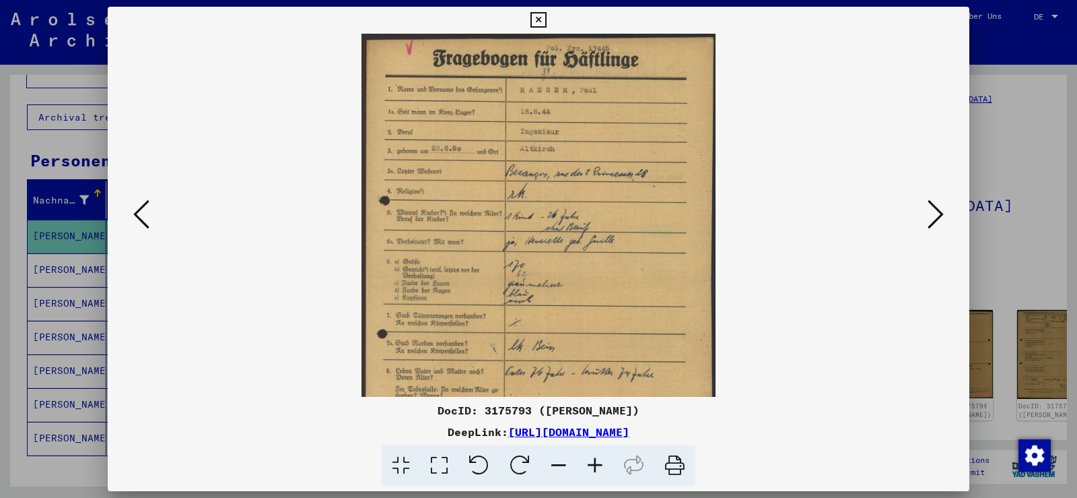
click at [600, 463] on icon at bounding box center [595, 465] width 36 height 41
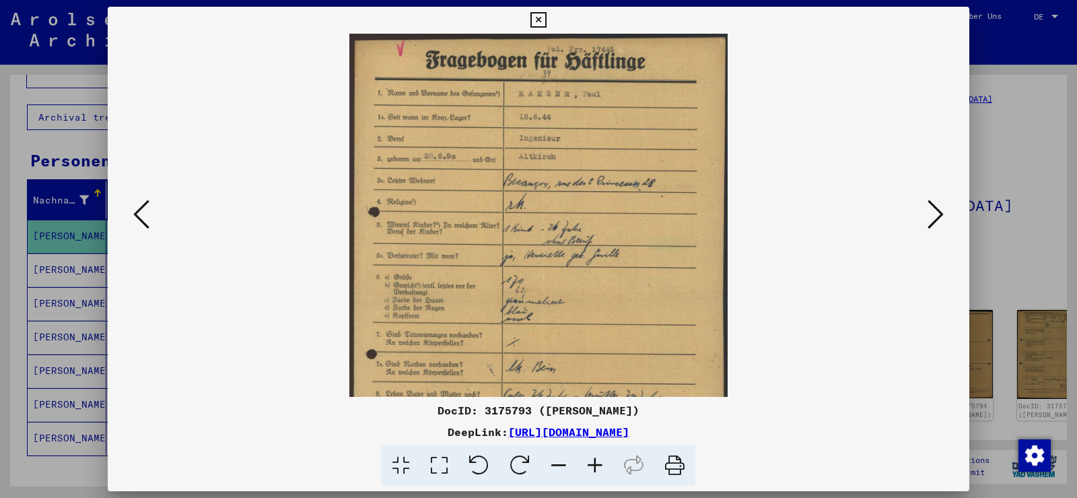
click at [600, 463] on icon at bounding box center [595, 465] width 36 height 41
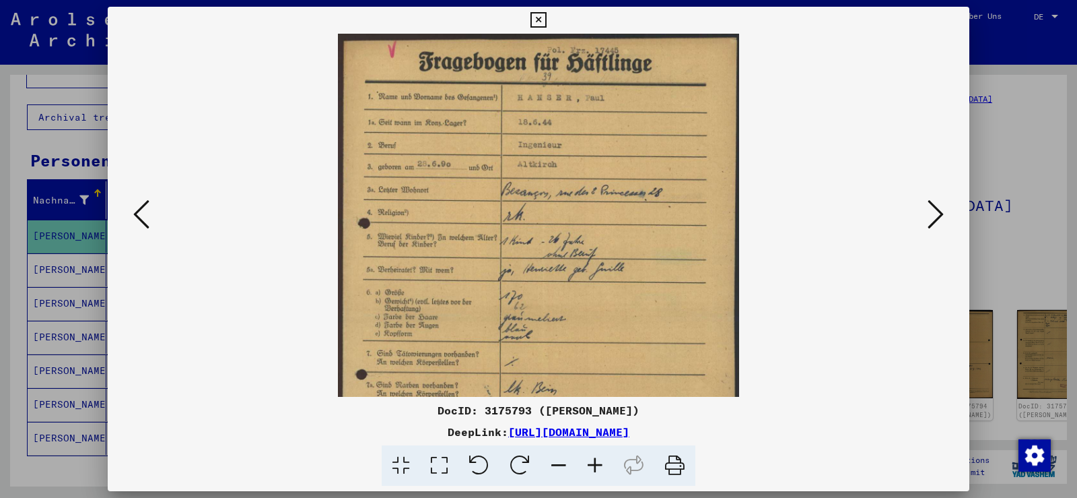
click at [600, 463] on icon at bounding box center [595, 465] width 36 height 41
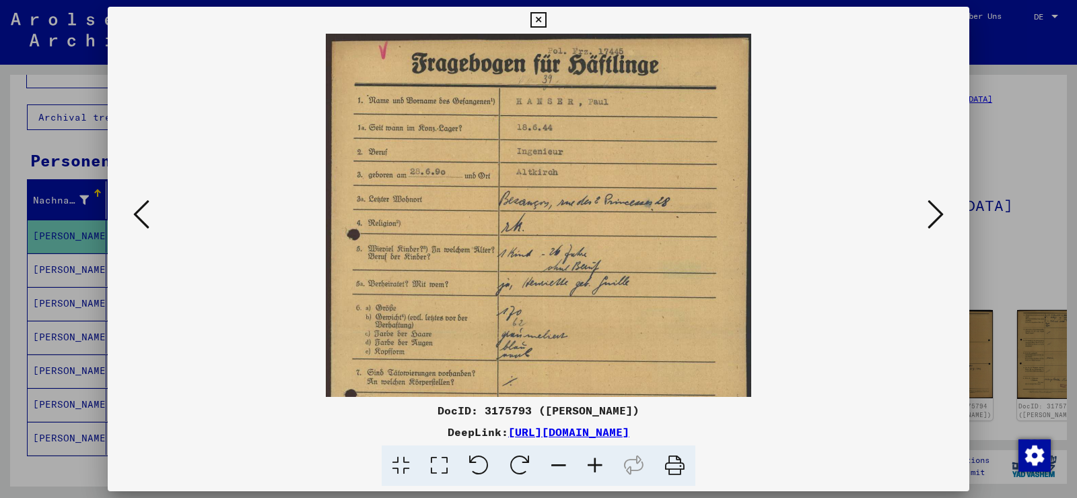
click at [600, 463] on icon at bounding box center [595, 465] width 36 height 41
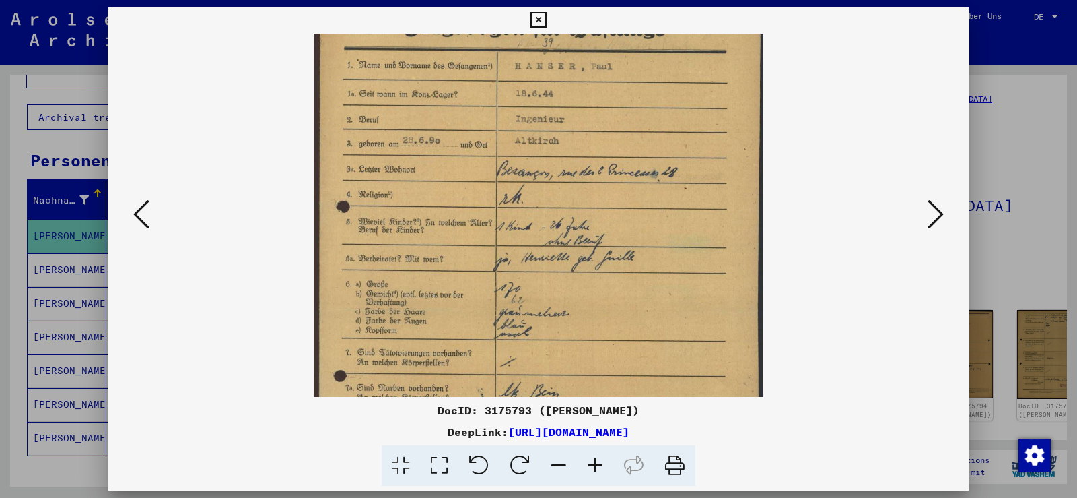
scroll to position [48, 0]
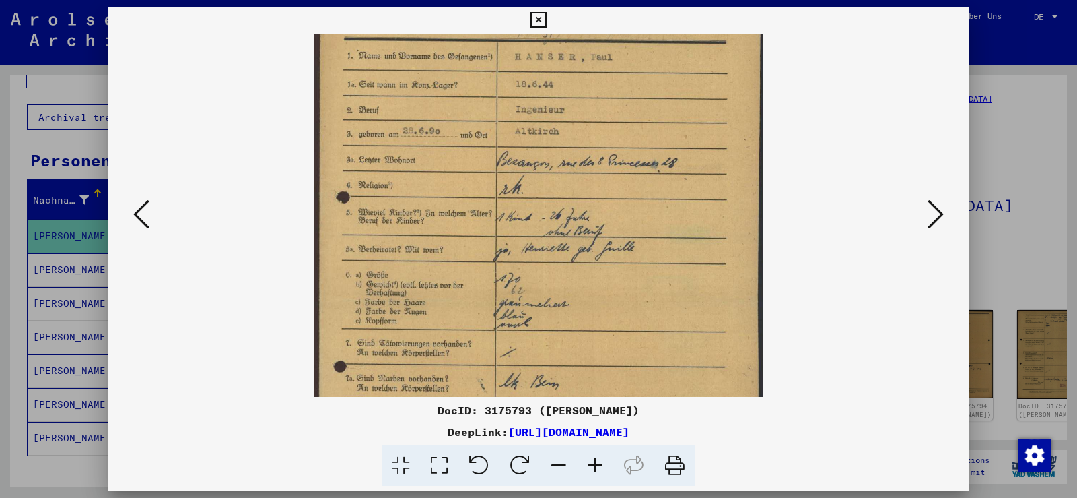
drag, startPoint x: 661, startPoint y: 322, endPoint x: 693, endPoint y: 273, distance: 57.9
click at [693, 273] on img at bounding box center [539, 301] width 450 height 632
click at [941, 217] on icon at bounding box center [936, 214] width 16 height 32
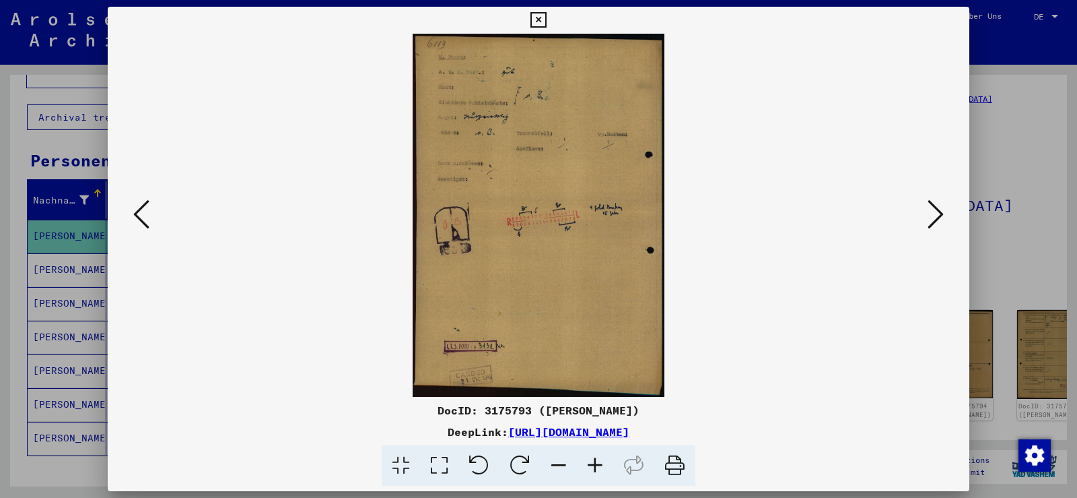
scroll to position [0, 0]
click at [941, 217] on icon at bounding box center [936, 214] width 16 height 32
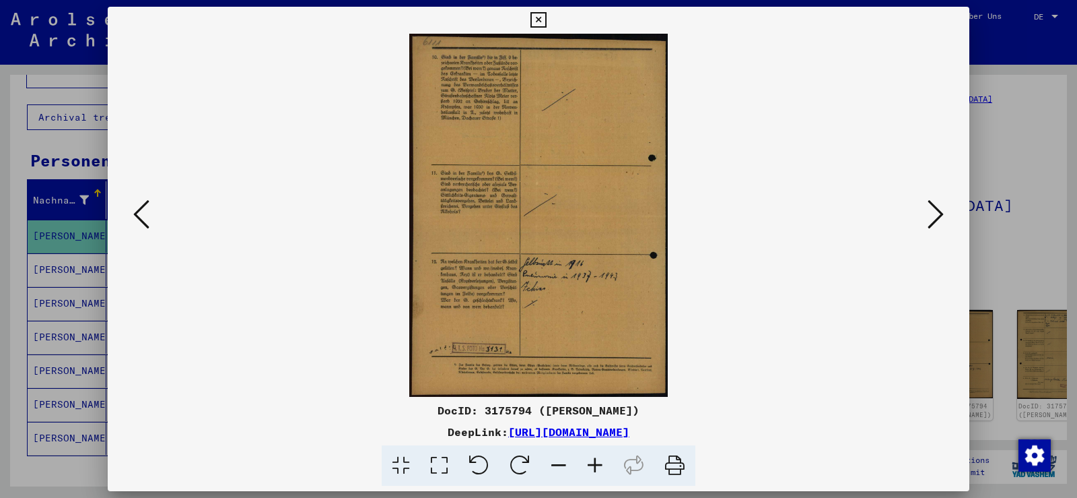
click at [941, 217] on icon at bounding box center [936, 214] width 16 height 32
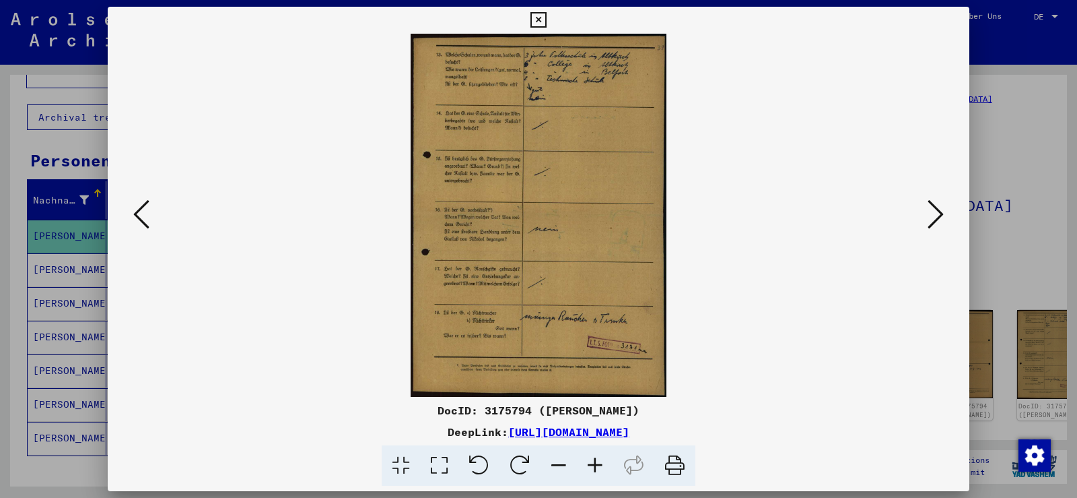
click at [941, 217] on icon at bounding box center [936, 214] width 16 height 32
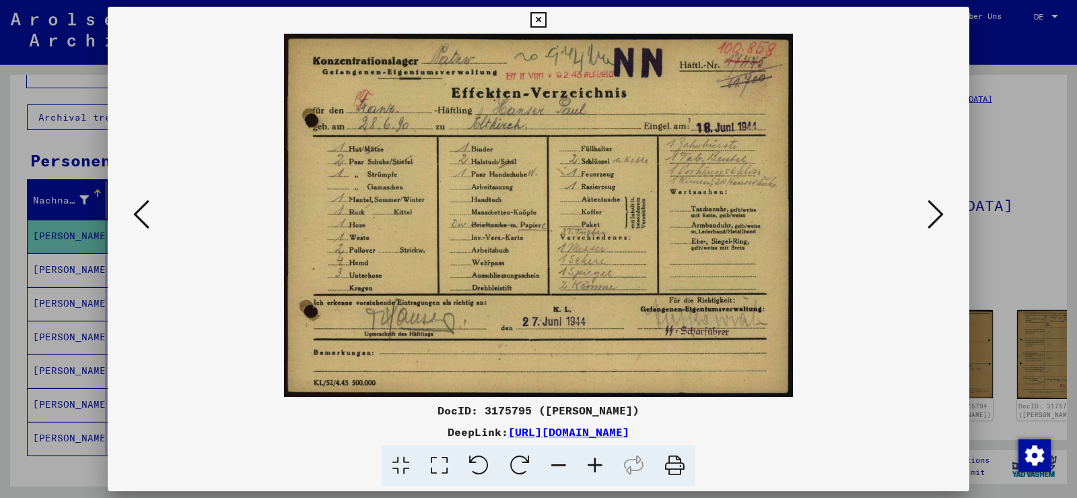
click at [941, 217] on icon at bounding box center [936, 214] width 16 height 32
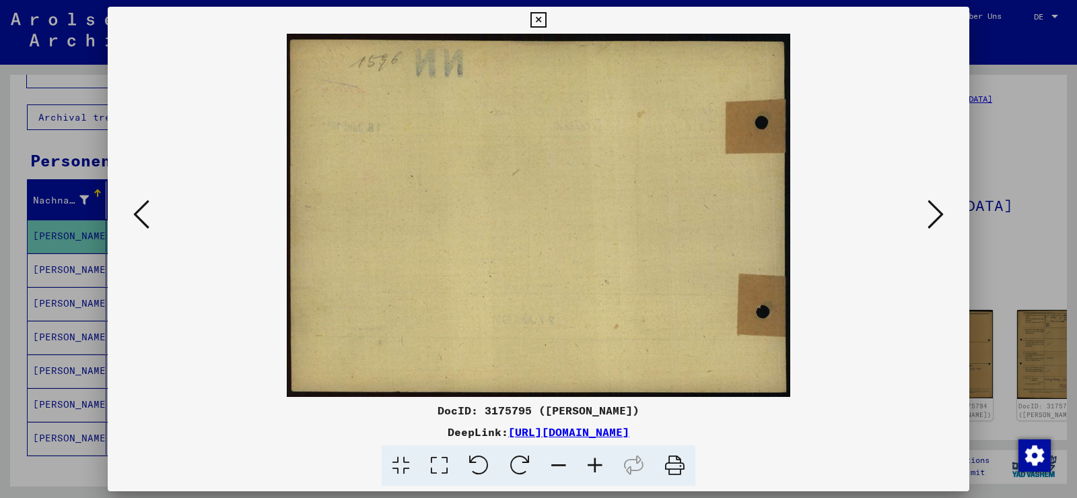
click at [941, 217] on icon at bounding box center [936, 214] width 16 height 32
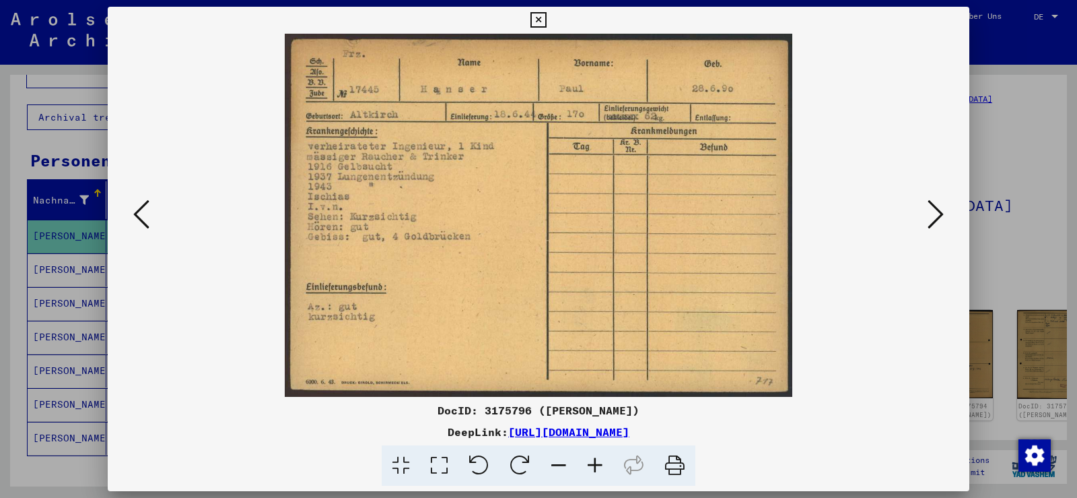
click at [941, 217] on icon at bounding box center [936, 214] width 16 height 32
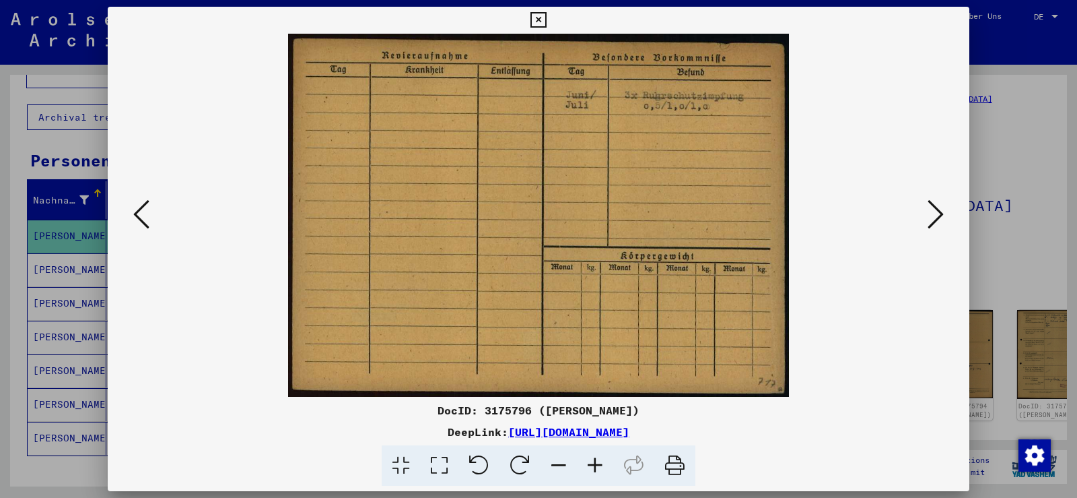
click at [941, 217] on icon at bounding box center [936, 214] width 16 height 32
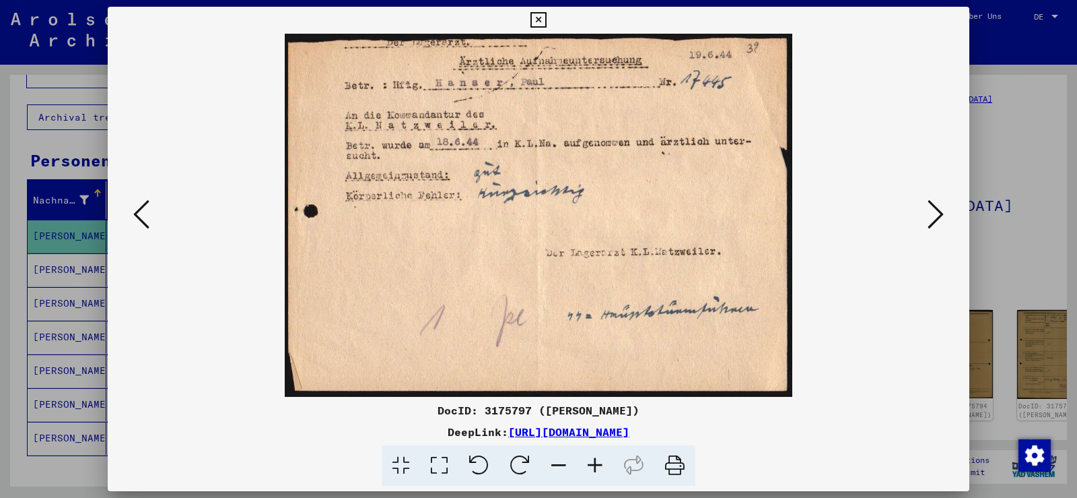
click at [941, 217] on icon at bounding box center [936, 214] width 16 height 32
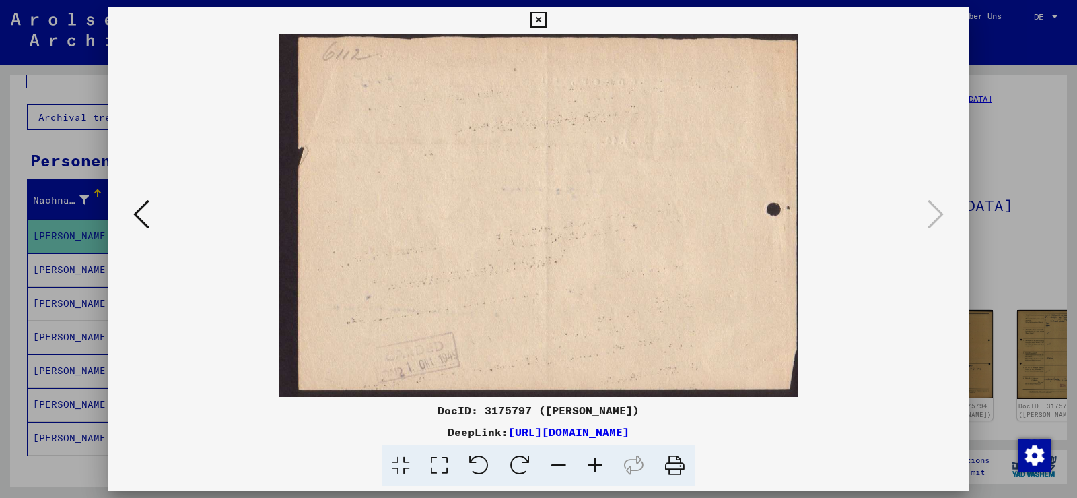
click at [541, 17] on icon at bounding box center [538, 20] width 15 height 16
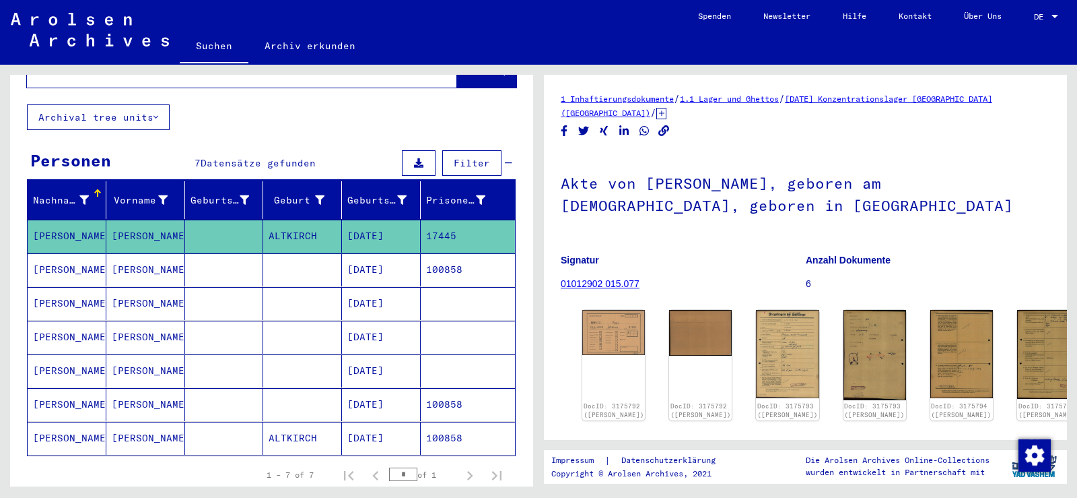
click at [63, 267] on mat-cell "[PERSON_NAME]" at bounding box center [67, 269] width 79 height 33
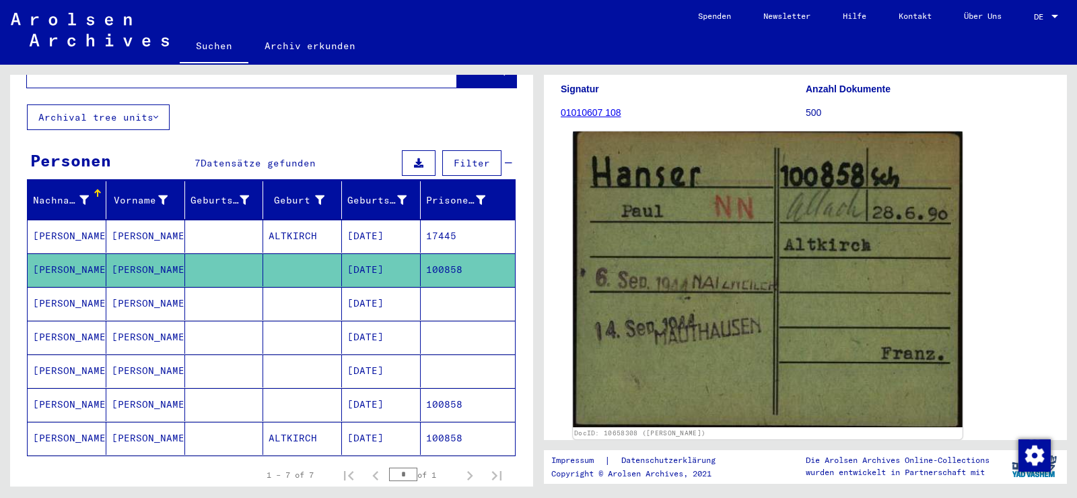
scroll to position [202, 0]
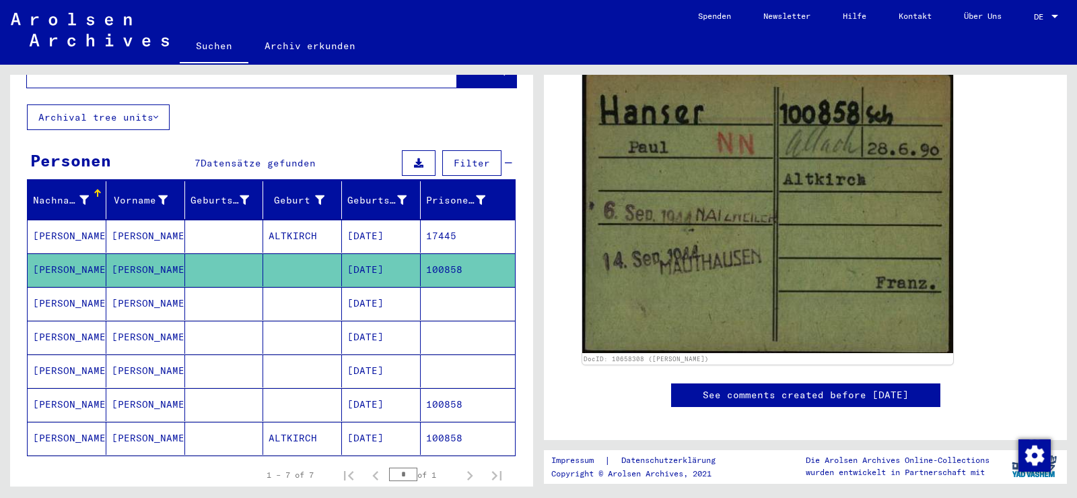
click at [69, 304] on mat-cell "[PERSON_NAME]" at bounding box center [67, 303] width 79 height 33
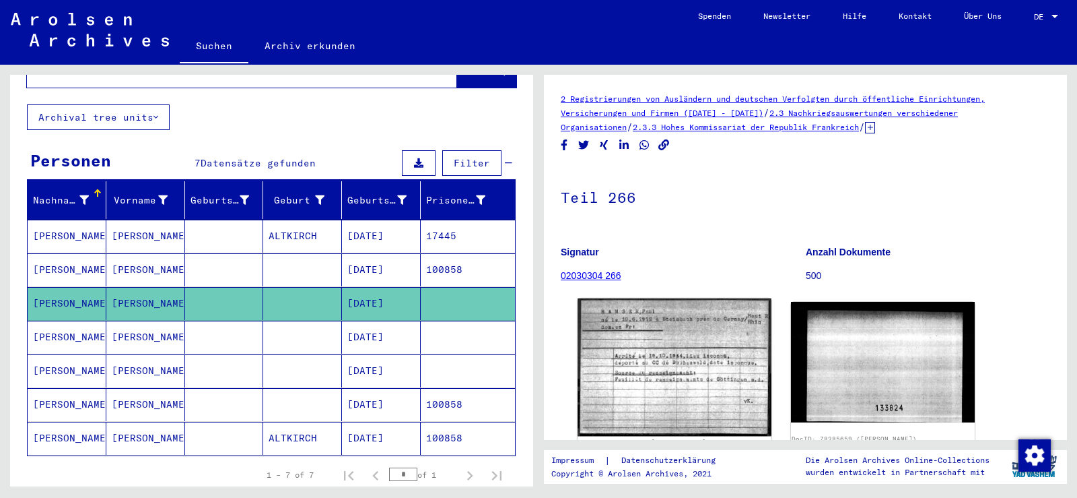
click at [640, 347] on img at bounding box center [674, 367] width 193 height 138
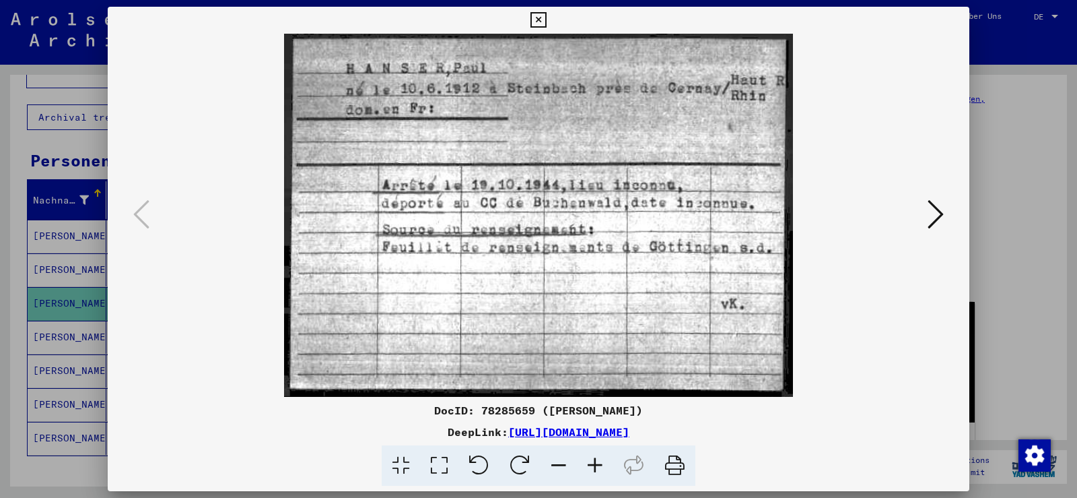
click at [543, 21] on icon at bounding box center [538, 20] width 15 height 16
